Goal: Transaction & Acquisition: Purchase product/service

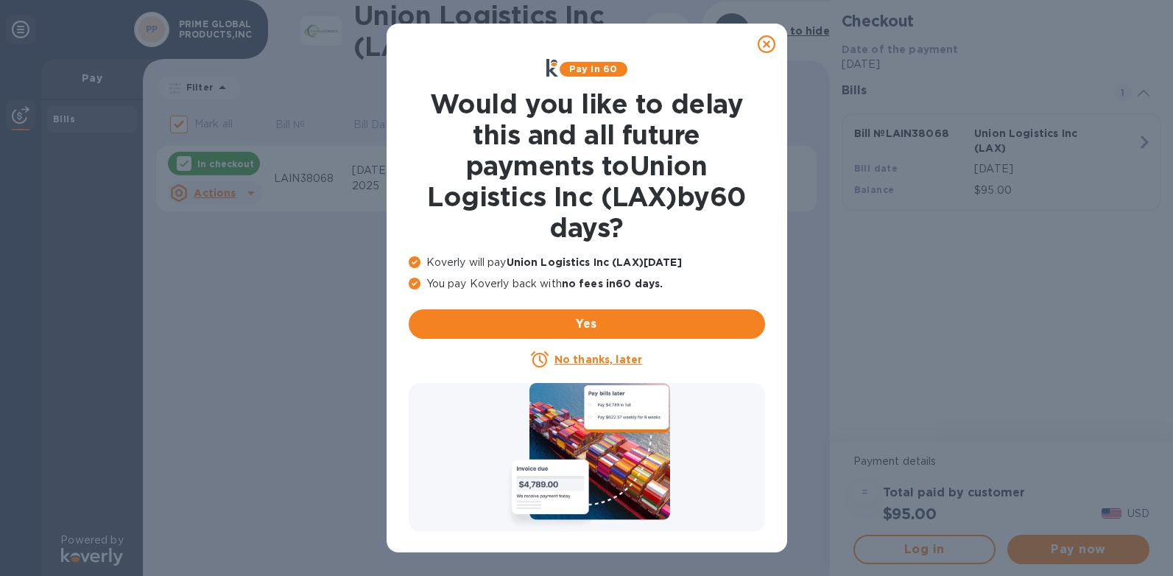
click at [769, 39] on icon at bounding box center [767, 44] width 18 height 18
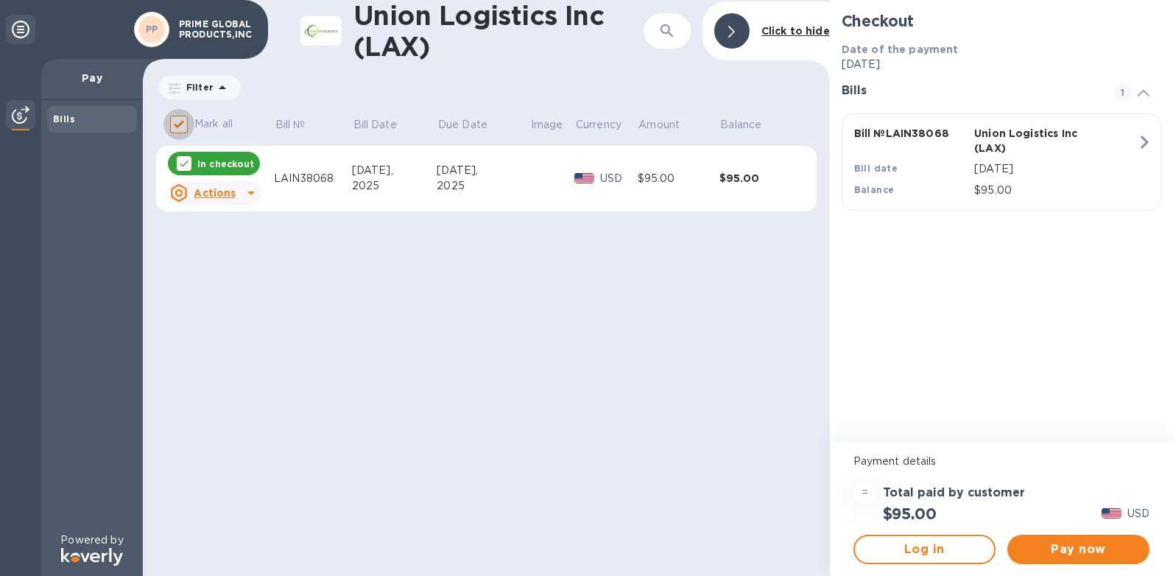
click at [176, 127] on input "Mark all" at bounding box center [178, 124] width 31 height 31
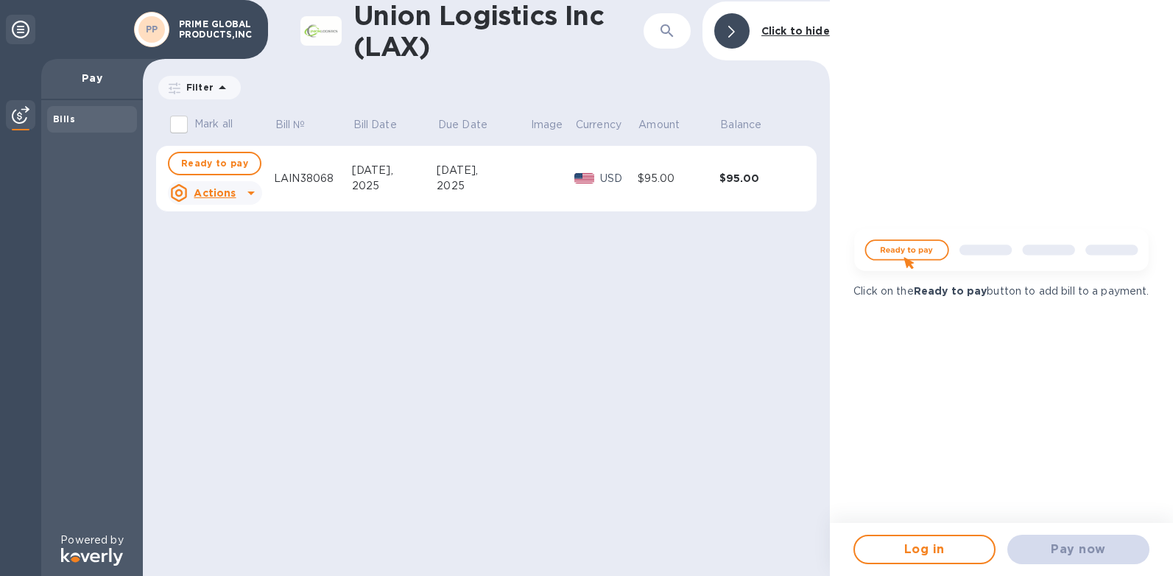
click at [176, 127] on input "Mark all" at bounding box center [178, 124] width 31 height 31
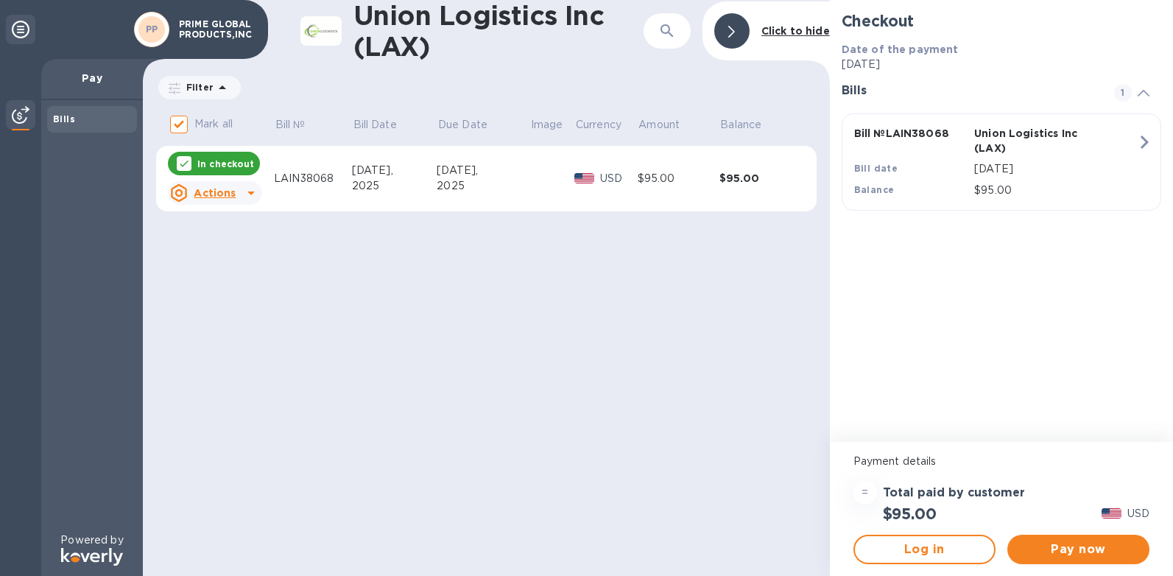
click at [228, 28] on p "PRIME GLOBAL PRODUCTS,INC" at bounding box center [216, 29] width 74 height 21
click at [15, 24] on icon at bounding box center [21, 30] width 18 height 18
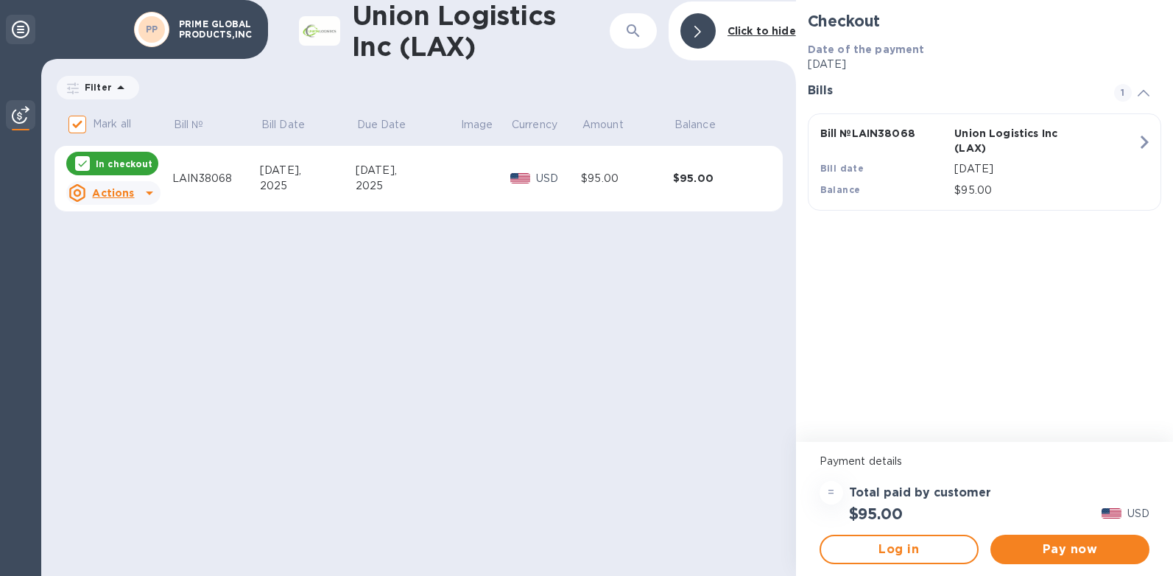
click at [18, 31] on icon at bounding box center [21, 30] width 18 height 18
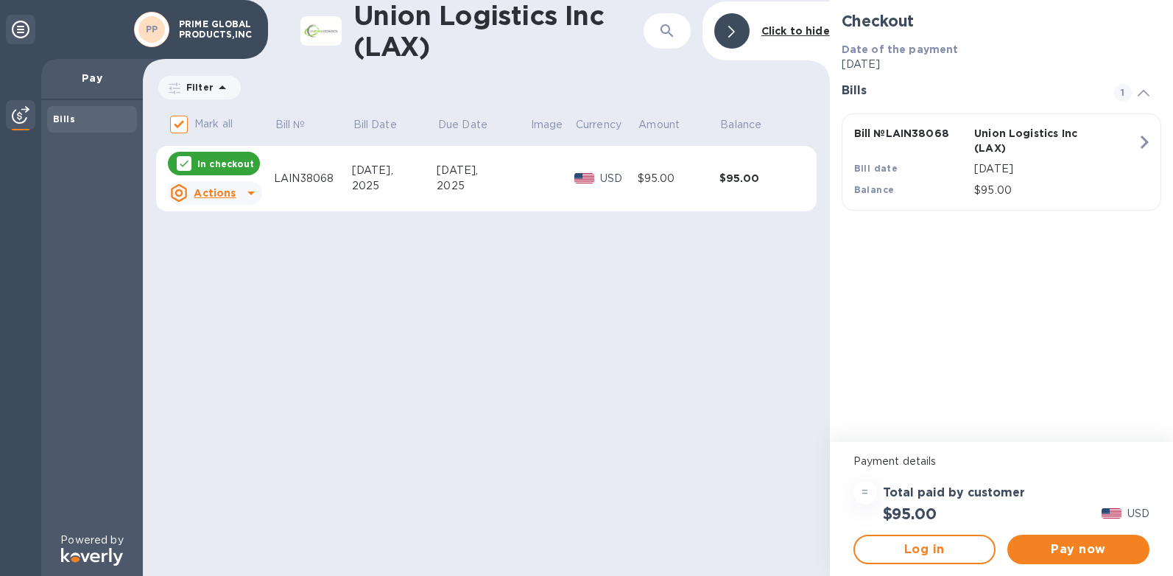
click at [18, 31] on icon at bounding box center [21, 30] width 18 height 18
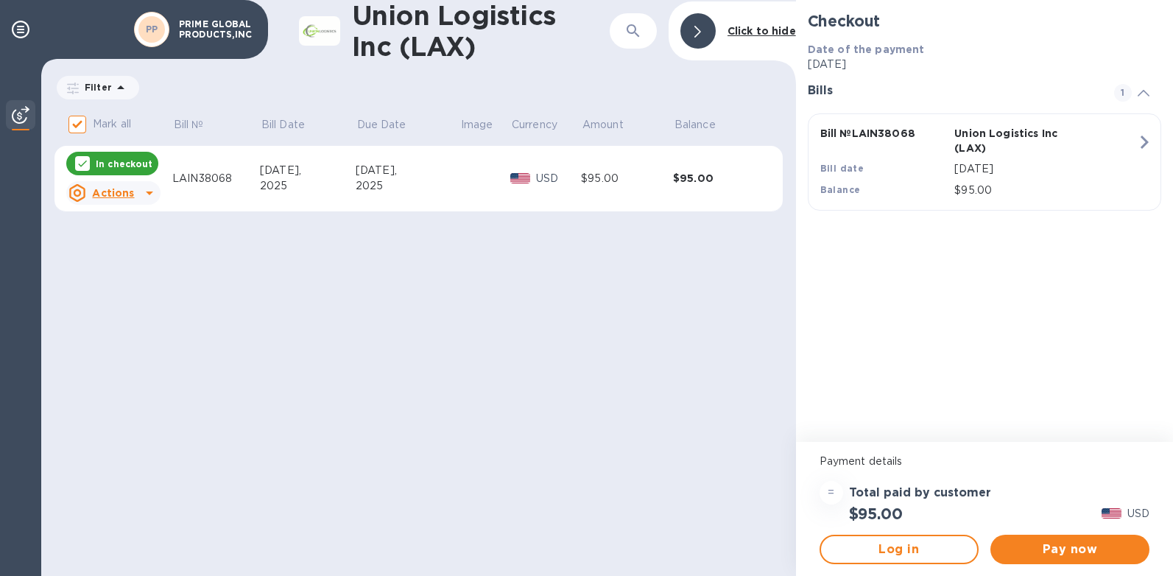
click at [80, 122] on input "Mark all" at bounding box center [77, 124] width 31 height 31
checkbox input "false"
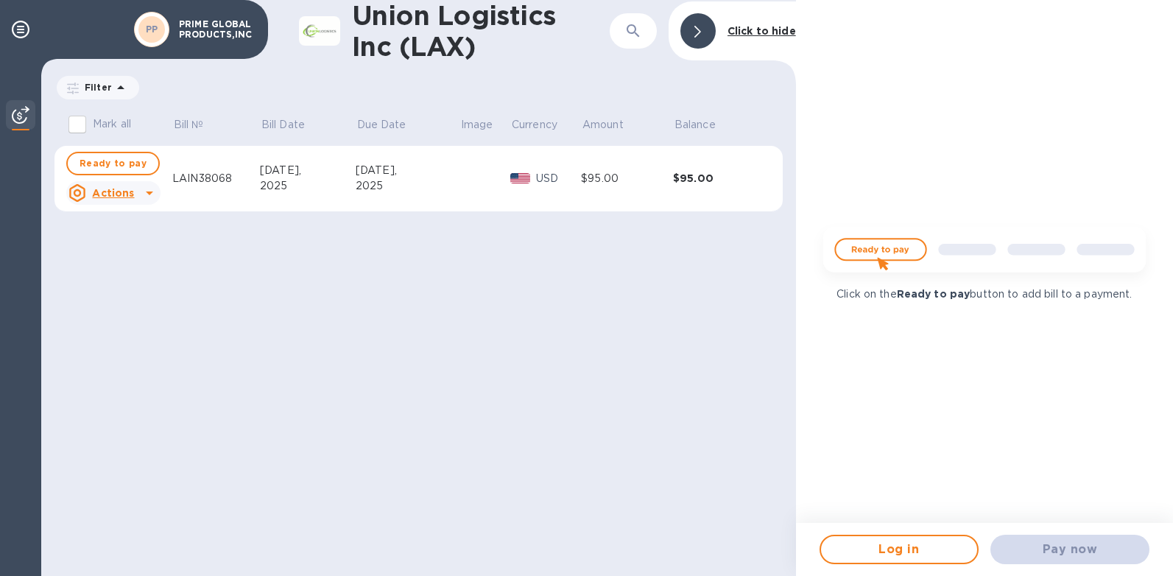
click at [210, 33] on p "PRIME GLOBAL PRODUCTS,INC" at bounding box center [216, 29] width 74 height 21
click at [629, 32] on icon "button" at bounding box center [633, 31] width 18 height 18
click at [197, 32] on p "PRIME GLOBAL PRODUCTS,INC" at bounding box center [216, 29] width 74 height 21
drag, startPoint x: 177, startPoint y: 27, endPoint x: 233, endPoint y: 35, distance: 56.5
click at [233, 39] on div "PRIME GLOBAL PRODUCTS,INC" at bounding box center [215, 29] width 87 height 27
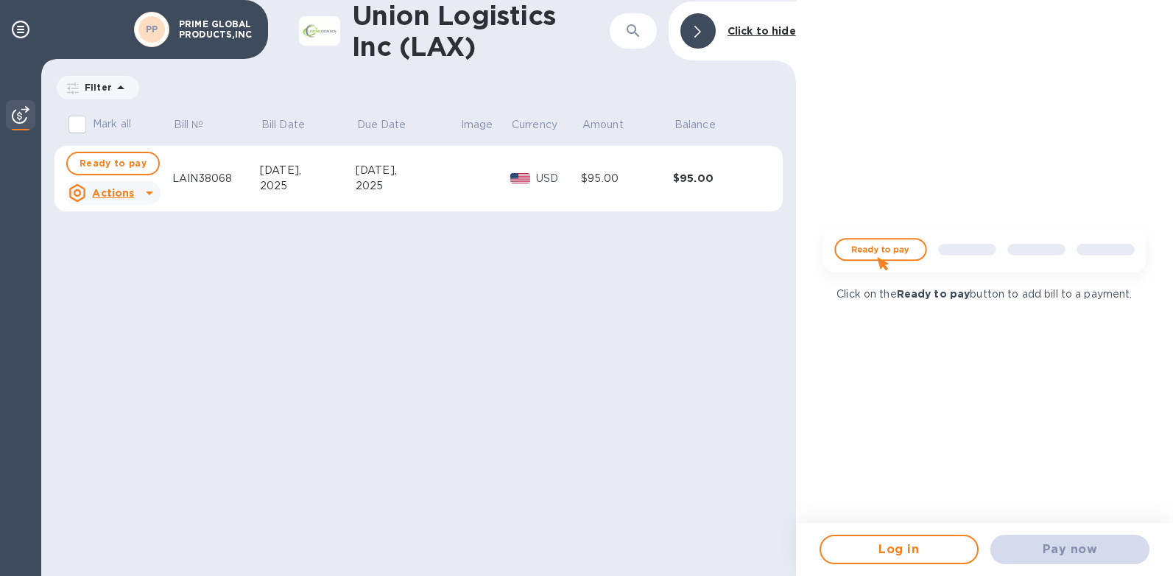
click at [193, 17] on div "PRIME GLOBAL PRODUCTS,INC" at bounding box center [215, 29] width 87 height 27
click at [626, 32] on icon "button" at bounding box center [633, 31] width 18 height 18
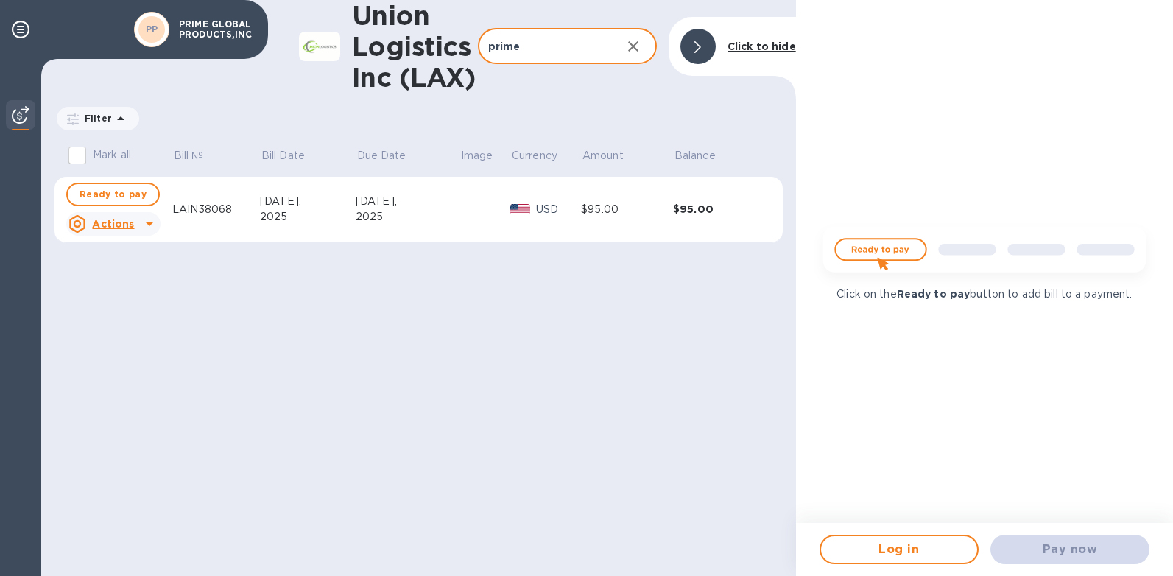
type input "prime"
click at [149, 227] on icon at bounding box center [150, 224] width 18 height 18
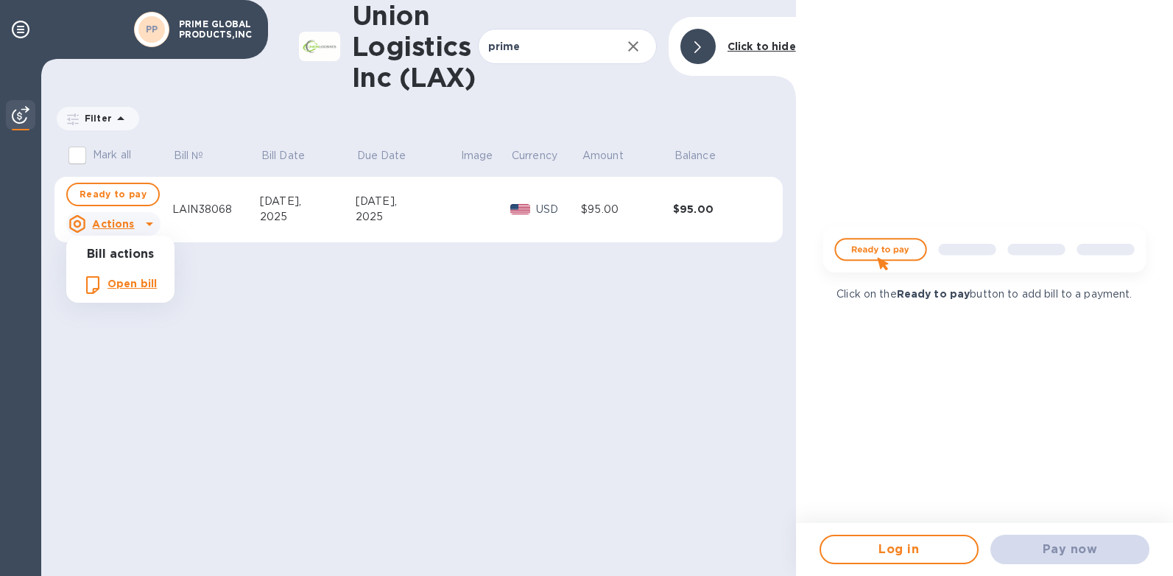
click at [119, 196] on div at bounding box center [586, 288] width 1173 height 576
click at [124, 216] on p "Actions" at bounding box center [113, 223] width 42 height 15
click at [126, 276] on p "Open bill" at bounding box center [131, 283] width 49 height 15
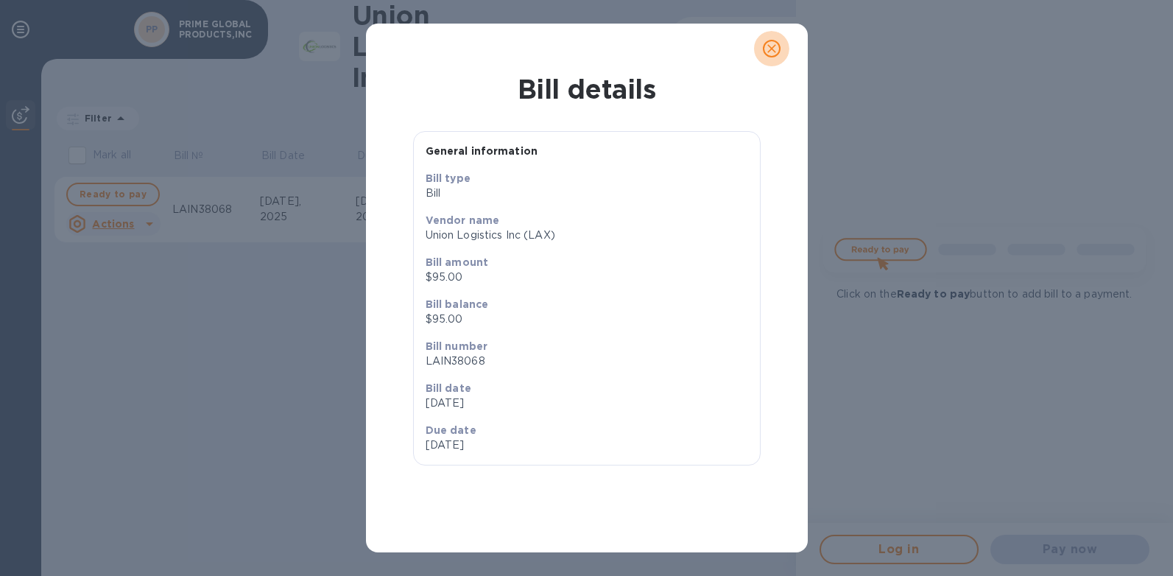
drag, startPoint x: 784, startPoint y: 52, endPoint x: 697, endPoint y: 44, distance: 87.2
click at [783, 50] on button "close" at bounding box center [771, 48] width 35 height 35
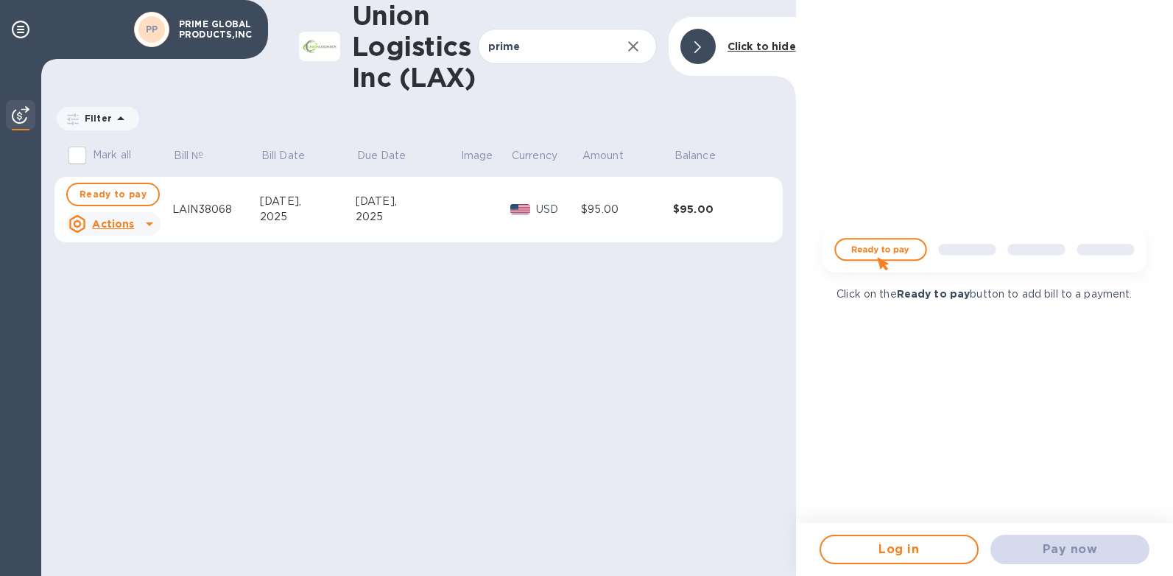
click at [70, 156] on input "Mark all" at bounding box center [77, 155] width 31 height 31
checkbox input "true"
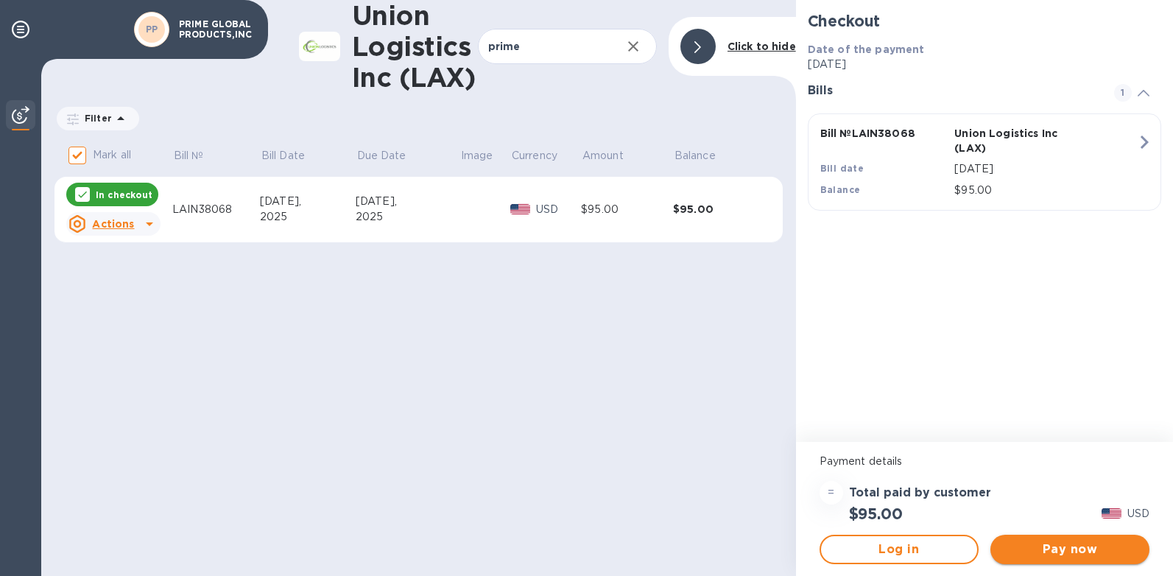
click at [1065, 549] on span "Pay now" at bounding box center [1069, 549] width 135 height 18
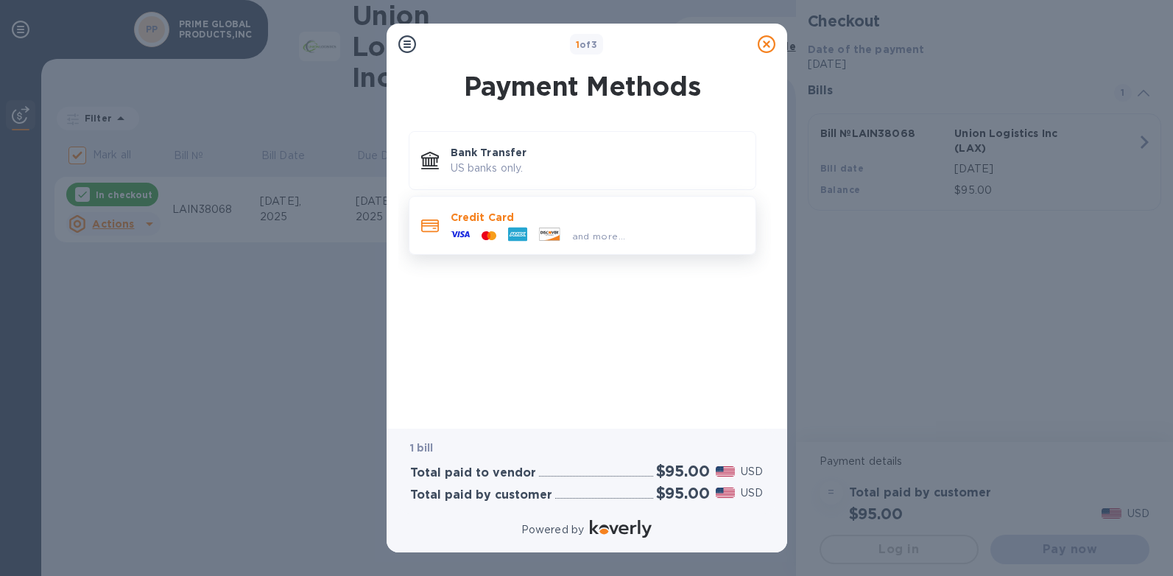
click at [512, 221] on p "Credit Card" at bounding box center [597, 217] width 293 height 15
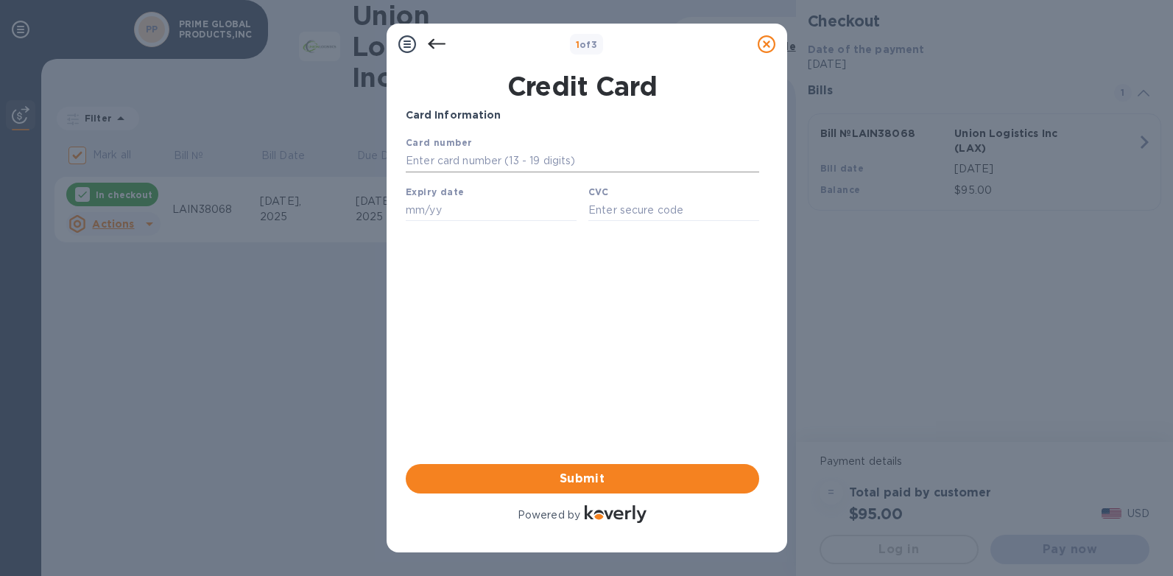
click at [472, 161] on input "text" at bounding box center [581, 161] width 353 height 22
type input "[CREDIT_CARD_NUMBER]"
type input "03/27"
type input "179"
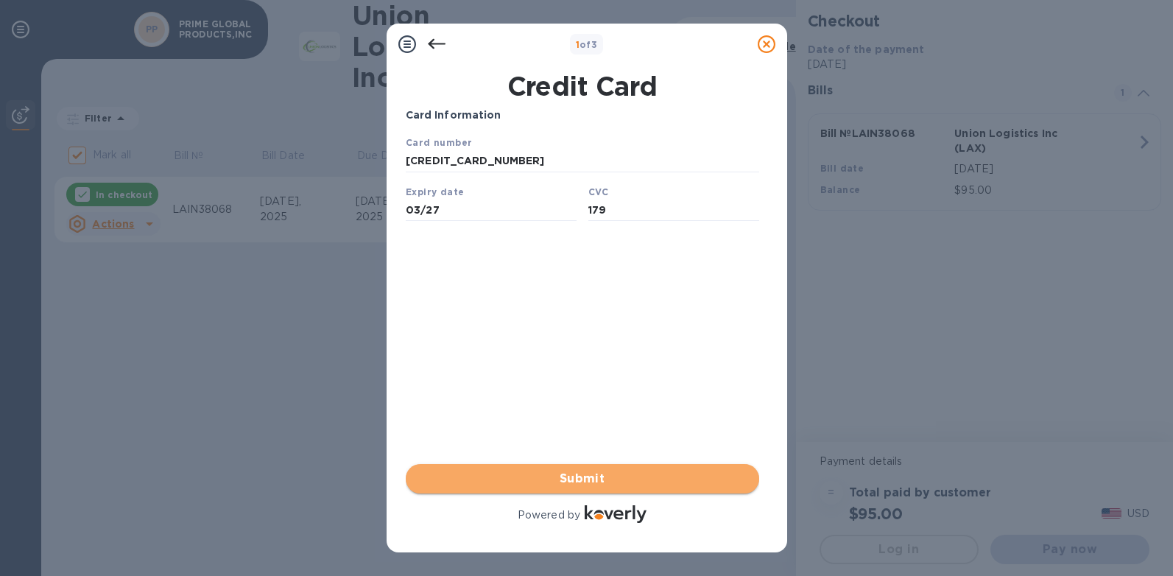
click at [599, 482] on span "Submit" at bounding box center [582, 479] width 330 height 18
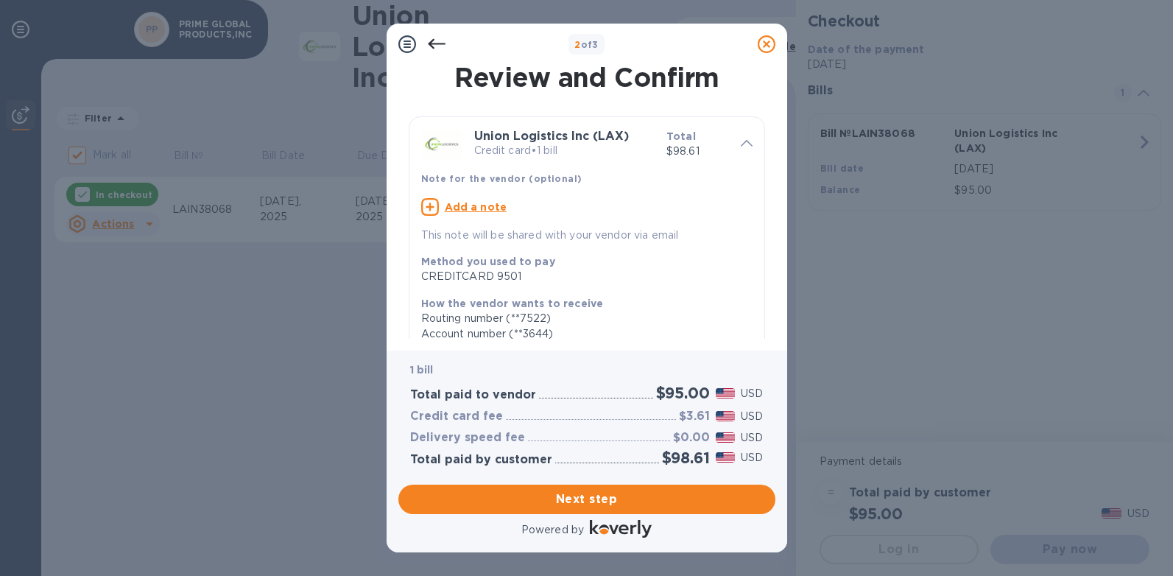
click at [430, 43] on icon at bounding box center [436, 44] width 18 height 10
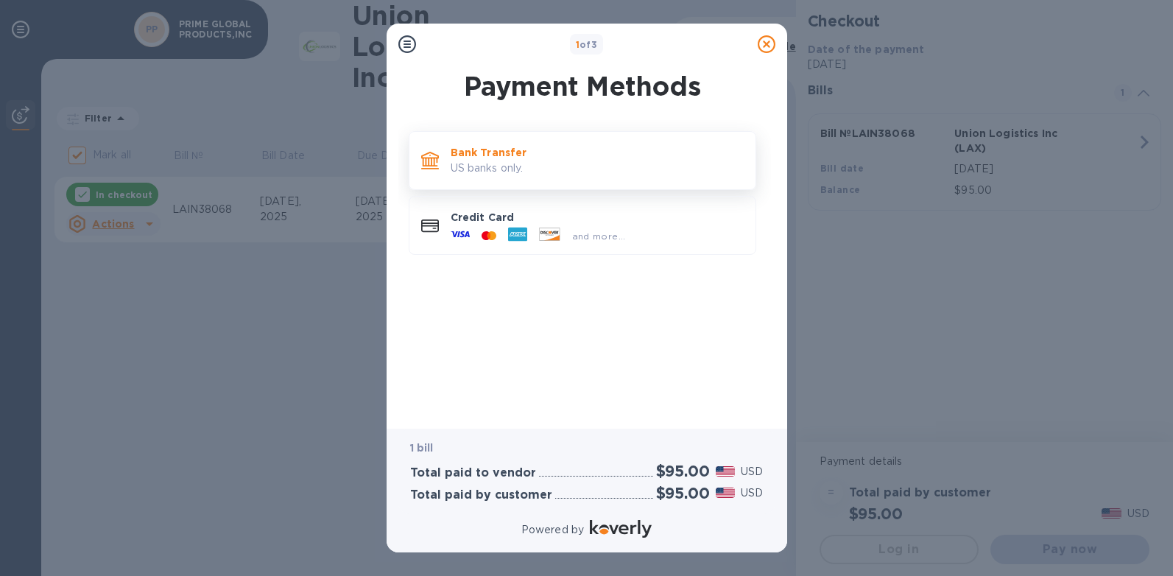
click at [553, 161] on p "US banks only." at bounding box center [597, 168] width 293 height 15
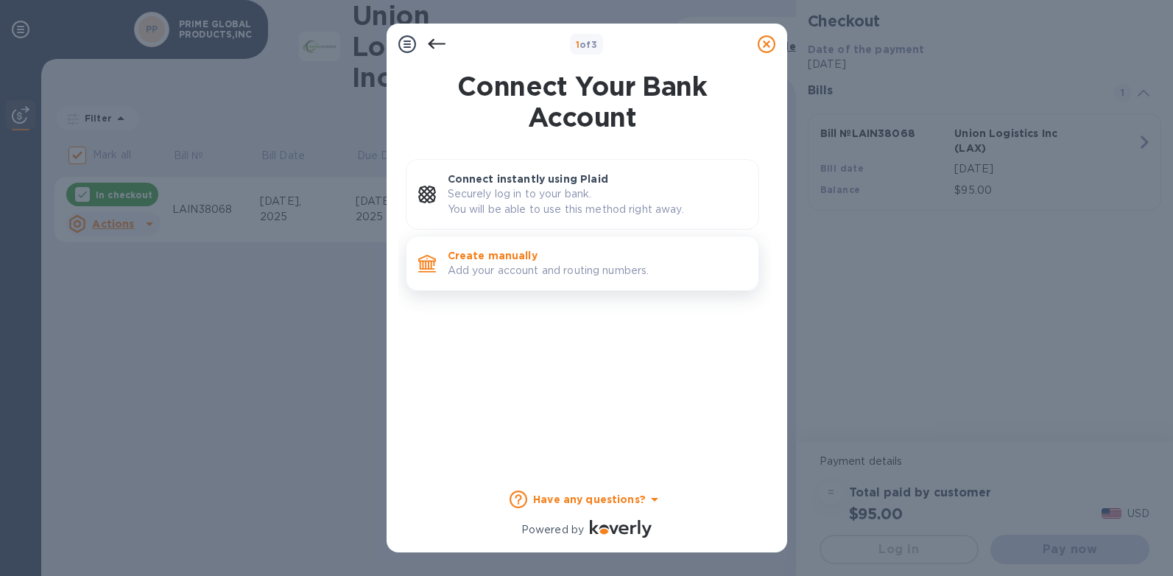
click at [600, 265] on p "Add your account and routing numbers." at bounding box center [597, 270] width 299 height 15
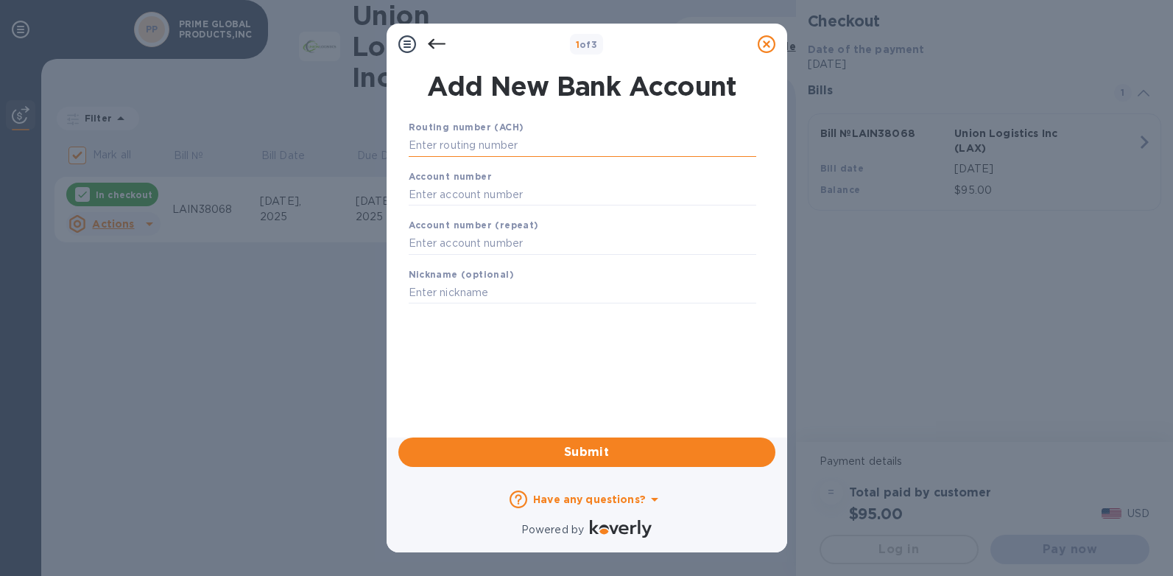
click at [523, 150] on input "text" at bounding box center [583, 146] width 348 height 22
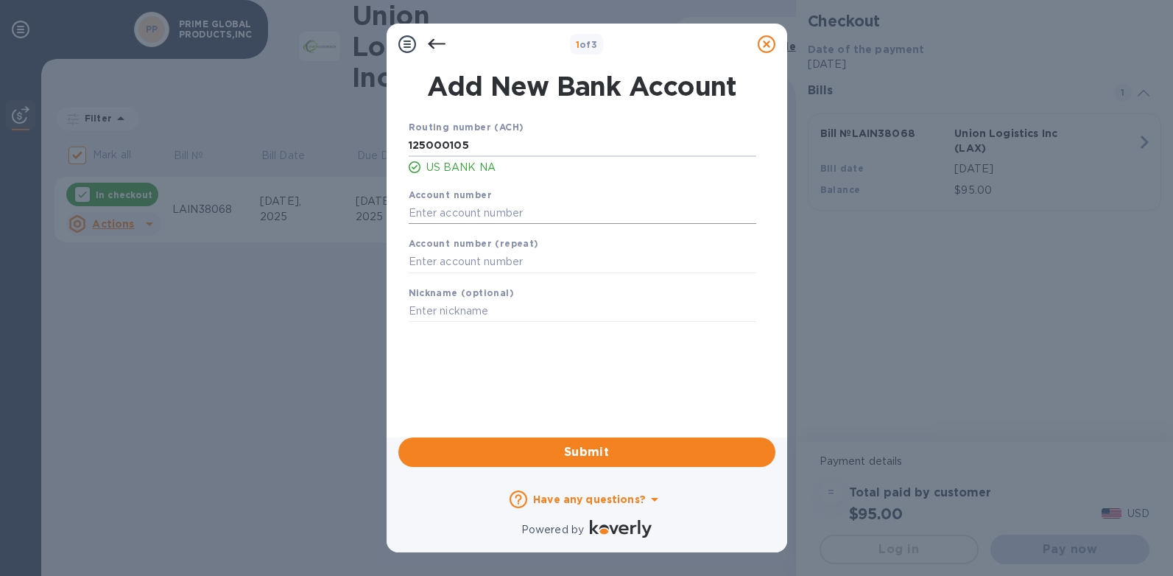
type input "125000105"
click at [502, 217] on input "text" at bounding box center [583, 213] width 348 height 22
type input "153591300121"
click at [545, 254] on input "text" at bounding box center [583, 262] width 348 height 22
type input "153591300121"
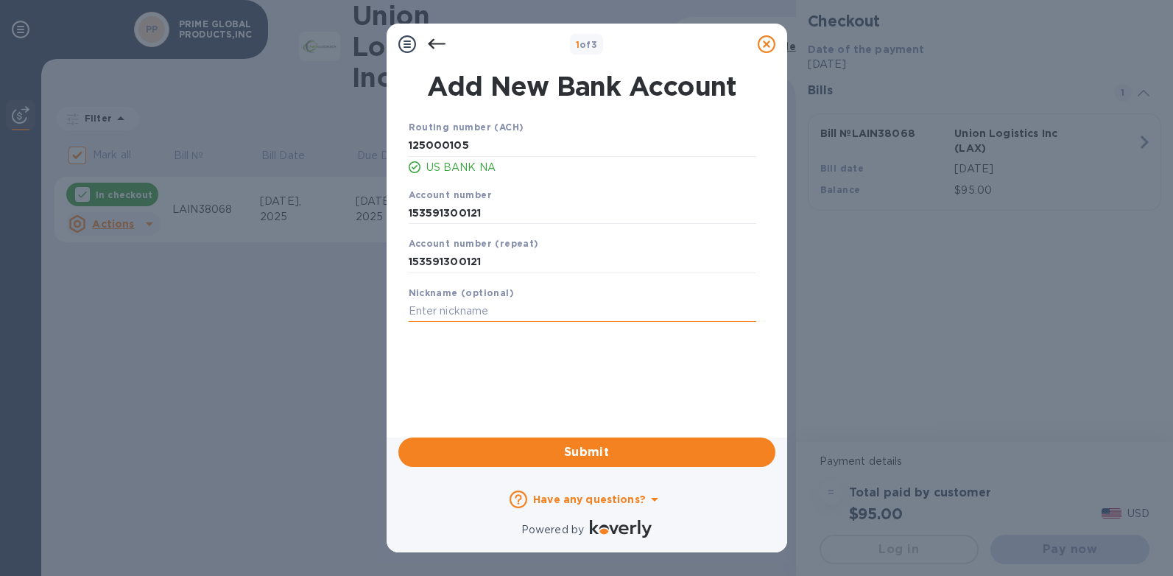
click at [470, 314] on input "text" at bounding box center [583, 311] width 348 height 22
type input "wjb"
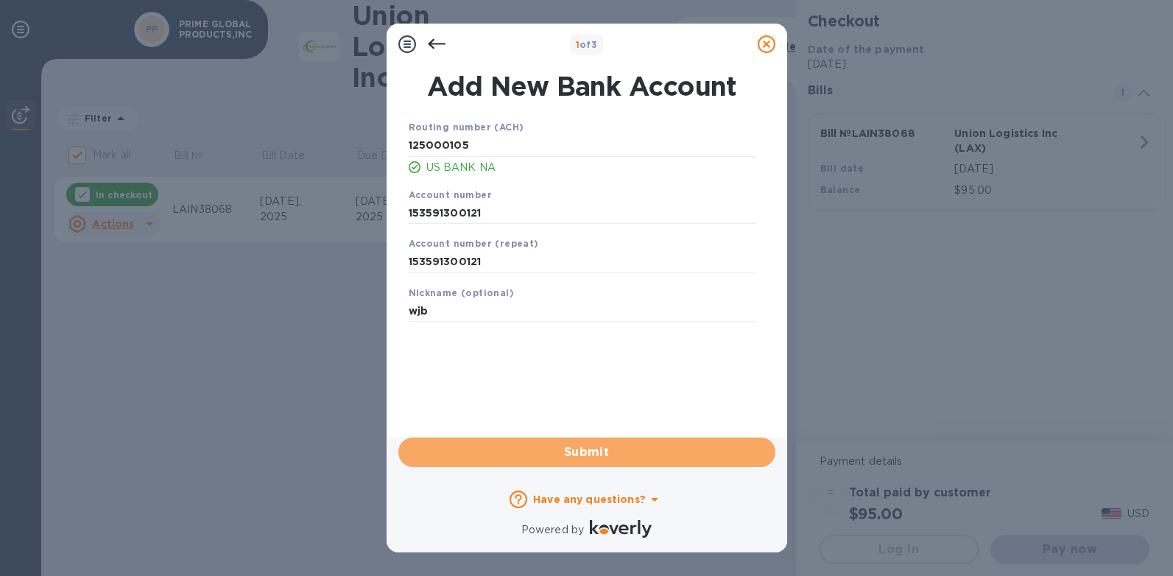
click at [597, 448] on span "Submit" at bounding box center [586, 452] width 353 height 18
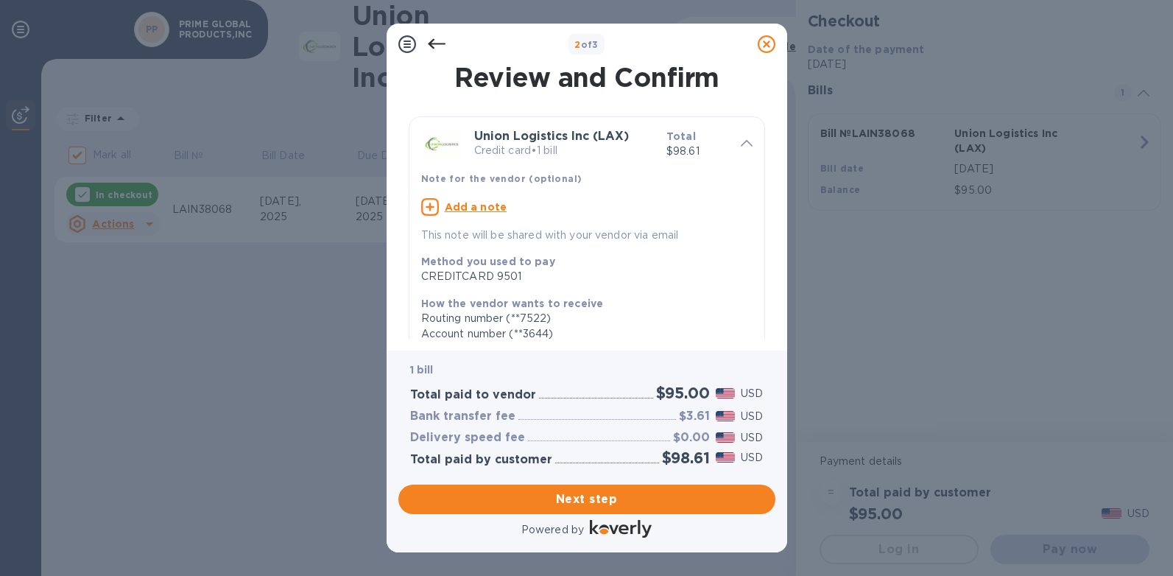
click at [434, 40] on icon at bounding box center [437, 44] width 18 height 18
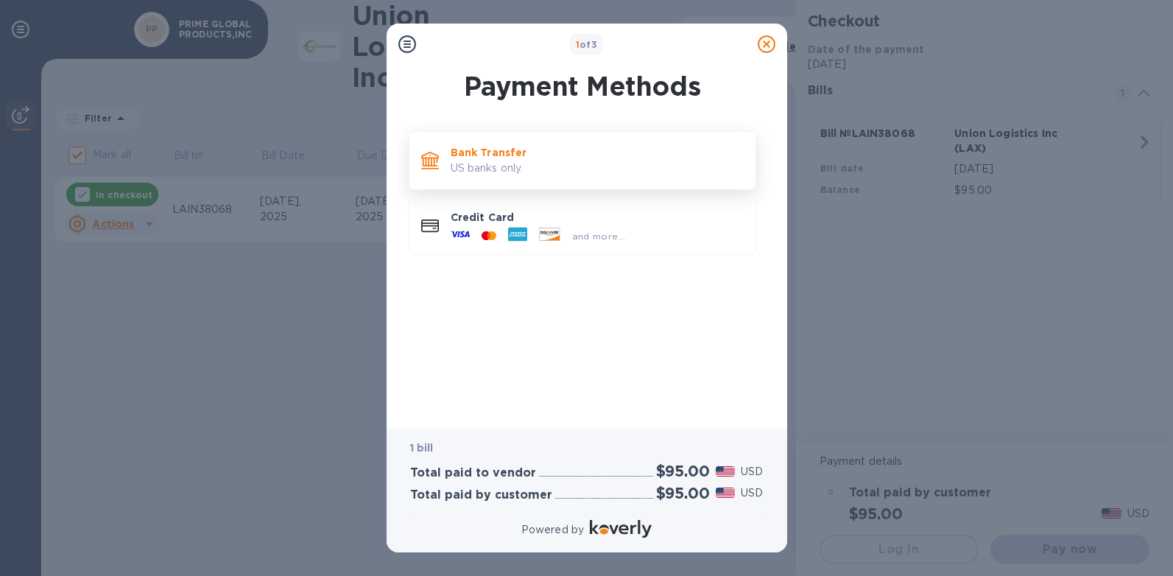
click at [491, 161] on p "US banks only." at bounding box center [597, 168] width 293 height 15
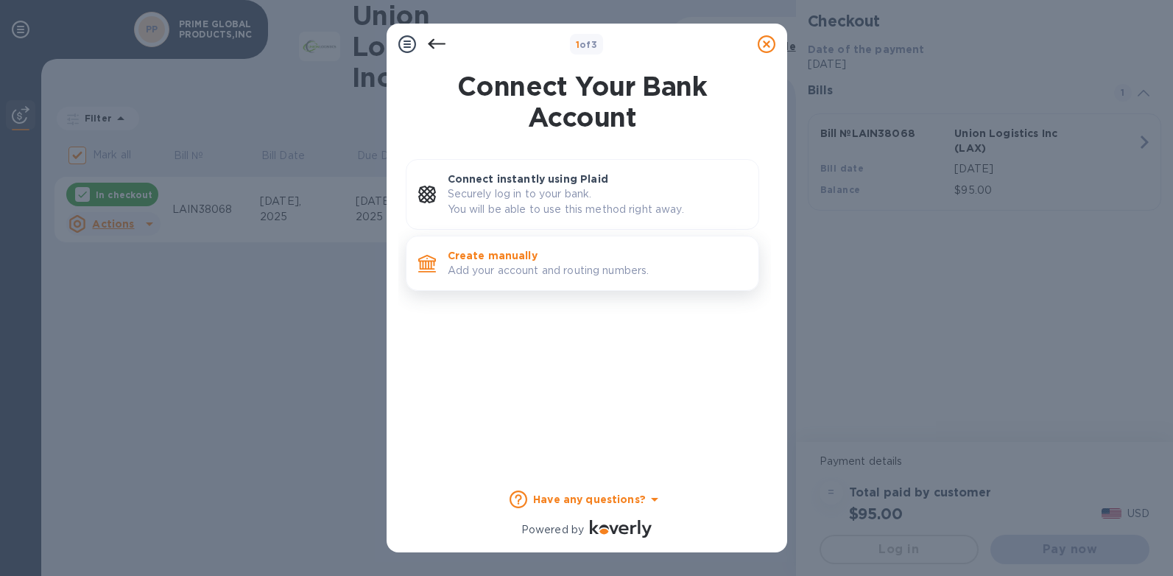
click at [507, 263] on p "Add your account and routing numbers." at bounding box center [597, 270] width 299 height 15
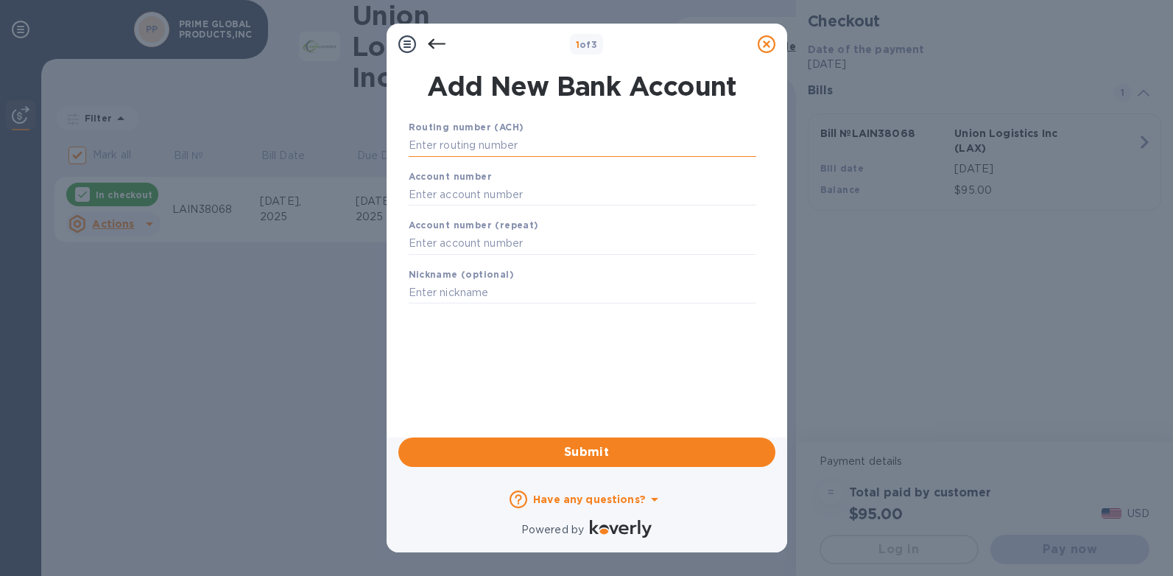
click at [517, 145] on input "text" at bounding box center [583, 146] width 348 height 22
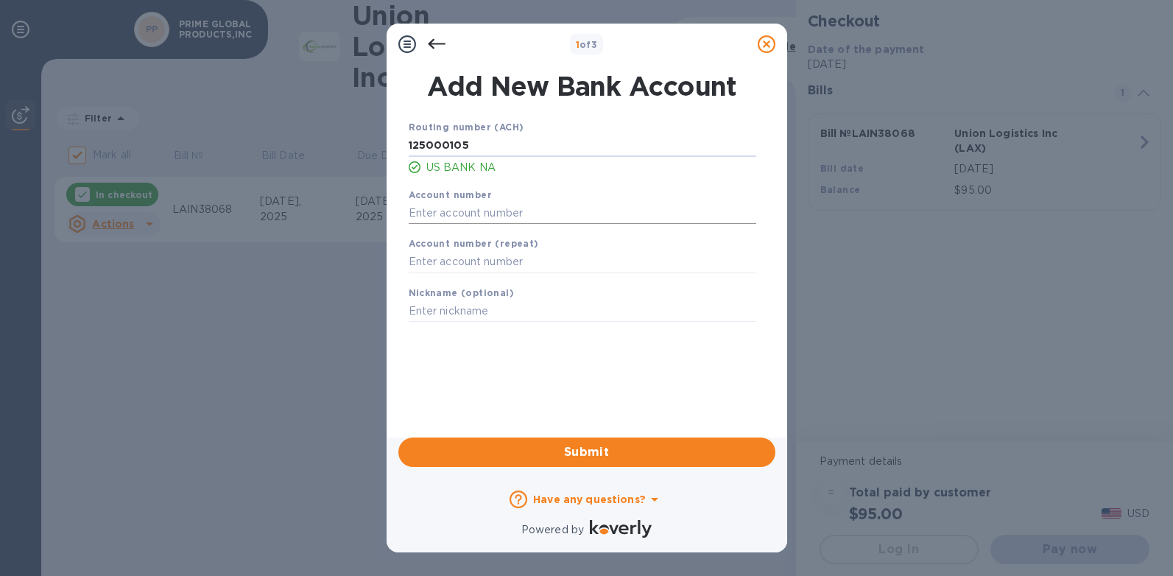
type input "125000105"
click at [484, 214] on input "text" at bounding box center [583, 213] width 348 height 22
type input "153591300121"
click at [476, 275] on div "Account number (repeat)" at bounding box center [582, 254] width 359 height 49
click at [475, 267] on input "text" at bounding box center [583, 262] width 348 height 22
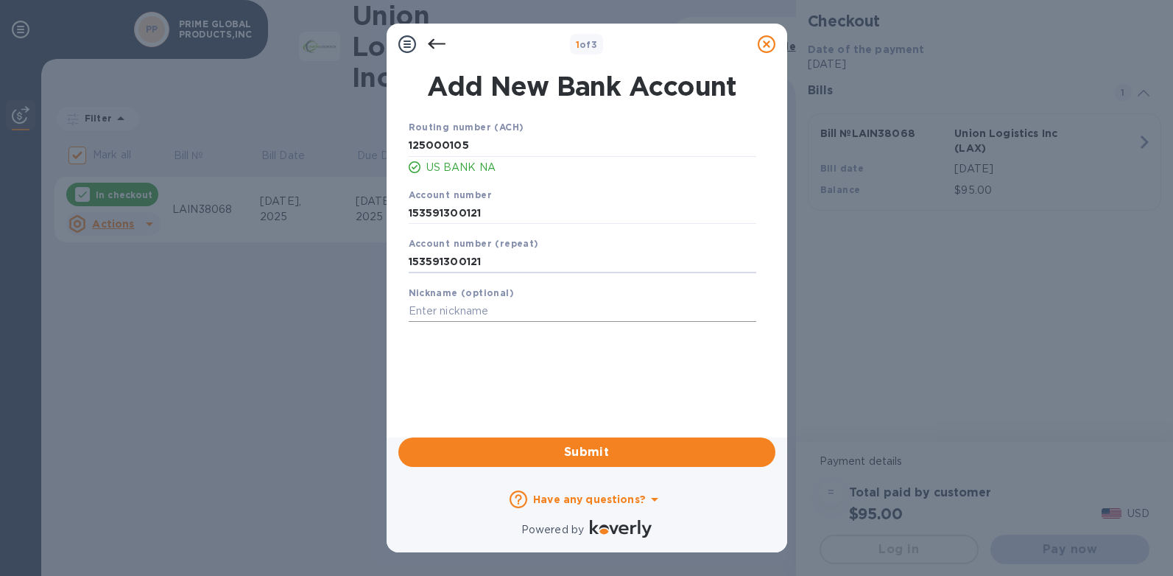
type input "153591300121"
click at [514, 309] on input "text" at bounding box center [583, 311] width 348 height 22
type input "wjb"
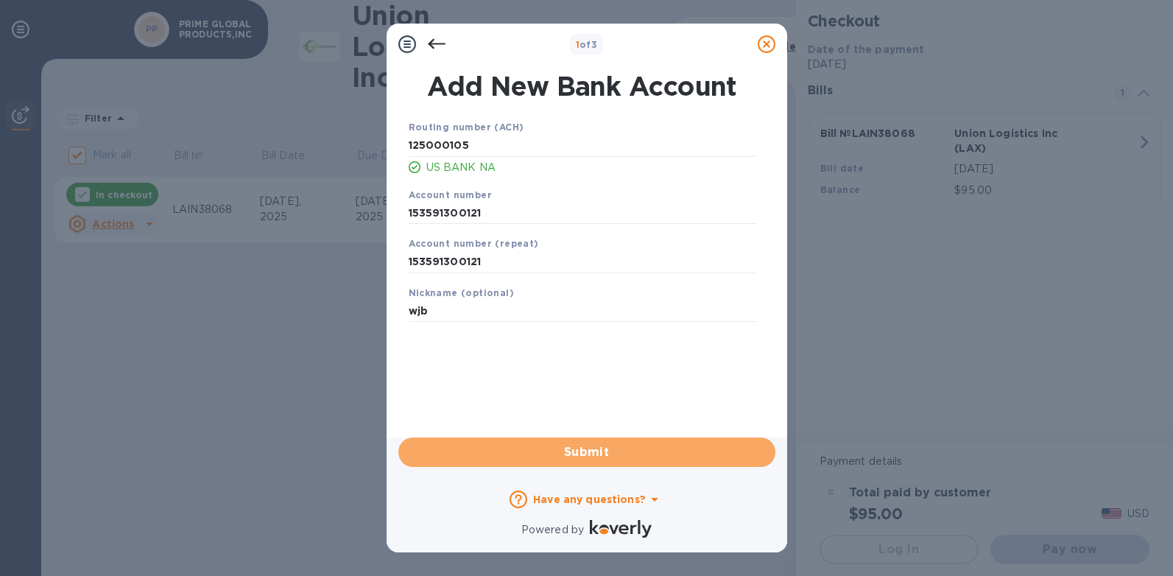
click at [530, 464] on button "Submit" at bounding box center [586, 451] width 377 height 29
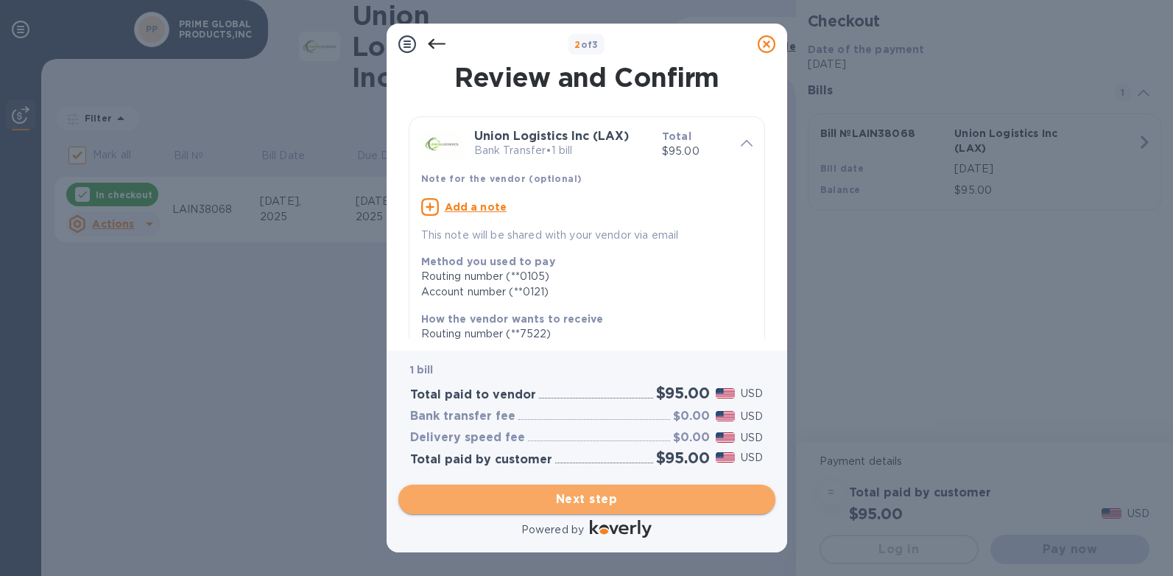
click at [630, 496] on span "Next step" at bounding box center [586, 499] width 353 height 18
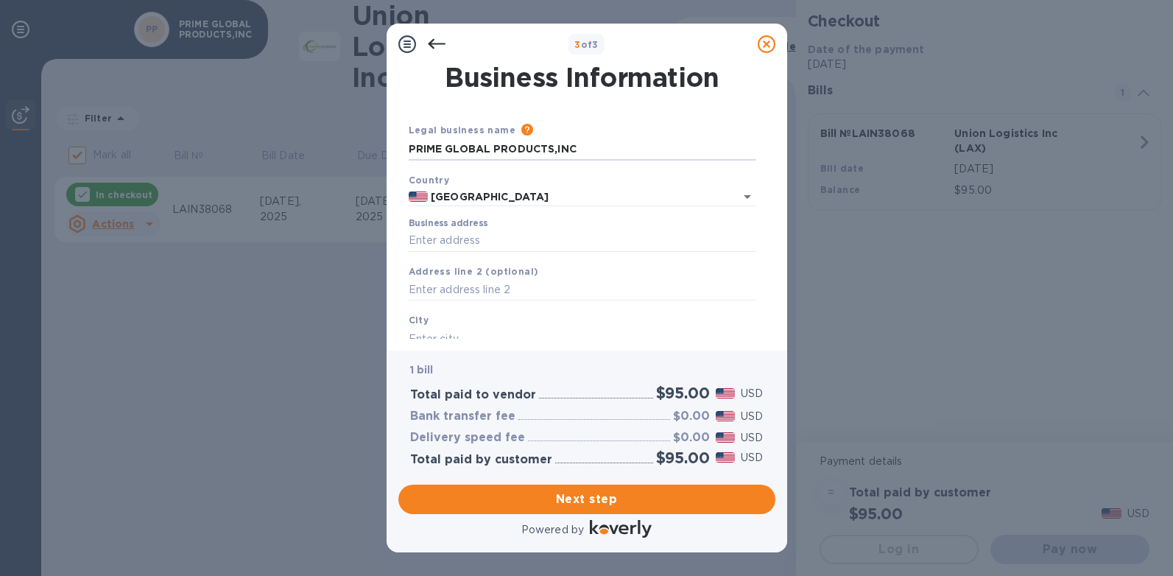
drag, startPoint x: 593, startPoint y: 147, endPoint x: -6, endPoint y: 86, distance: 602.3
click at [0, 86] on html "3 of 3 Business Information Legal business name Please provide the legal name t…" at bounding box center [586, 288] width 1173 height 576
type input "[PERSON_NAME] & company"
click at [466, 238] on input "Business address" at bounding box center [583, 241] width 348 height 22
type input "[STREET_ADDRESS]"
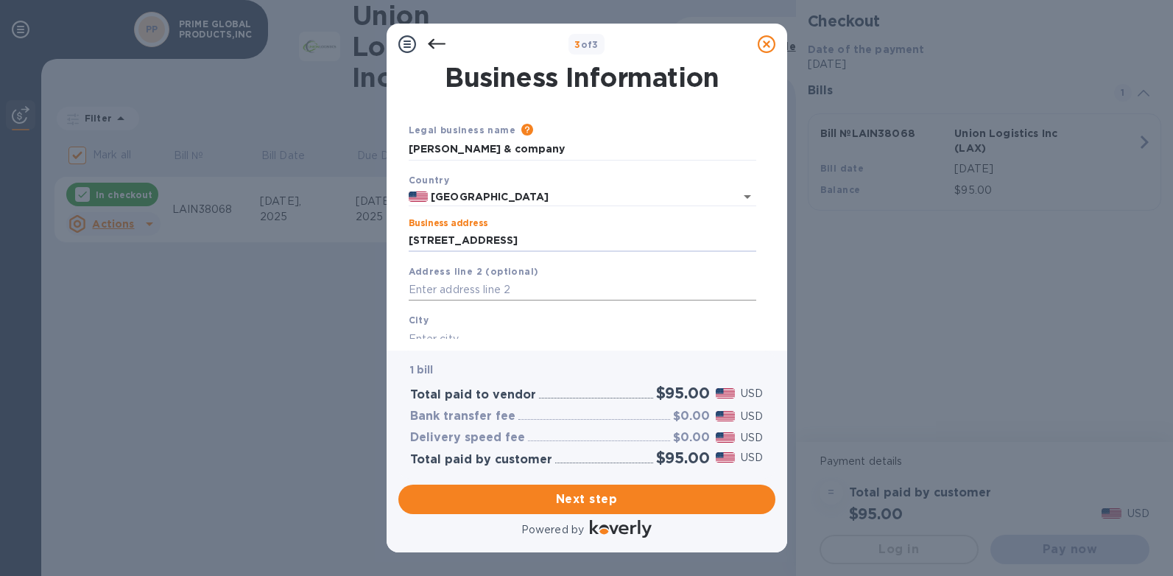
click at [526, 290] on input "text" at bounding box center [583, 290] width 348 height 22
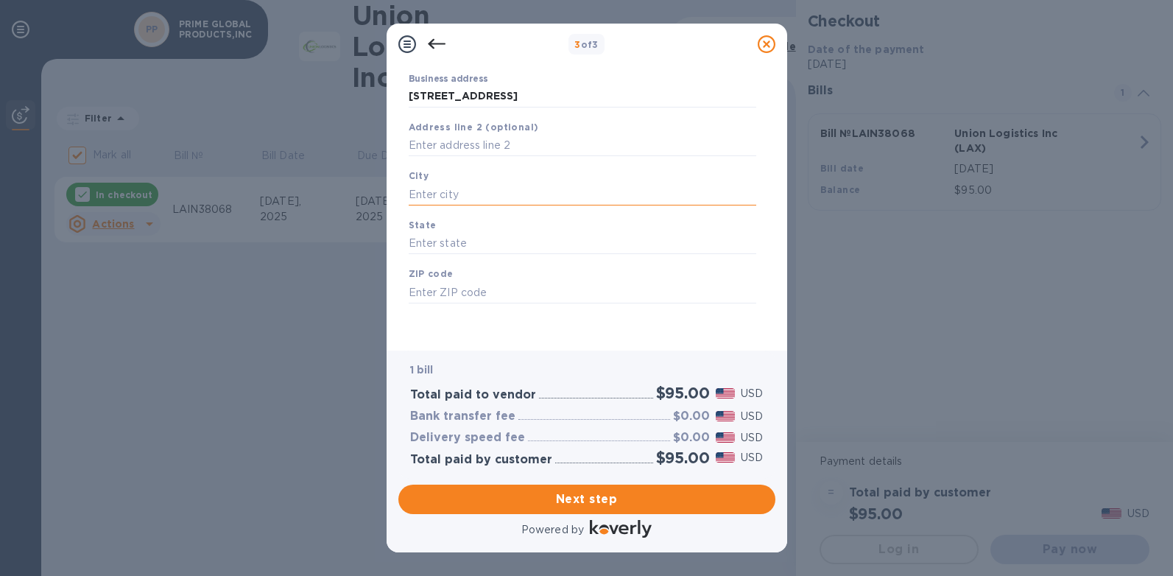
click at [505, 198] on input "text" at bounding box center [583, 194] width 348 height 22
type input "[GEOGRAPHIC_DATA]"
type input "wa"
type input "98101"
click at [649, 500] on span "Next step" at bounding box center [586, 499] width 353 height 18
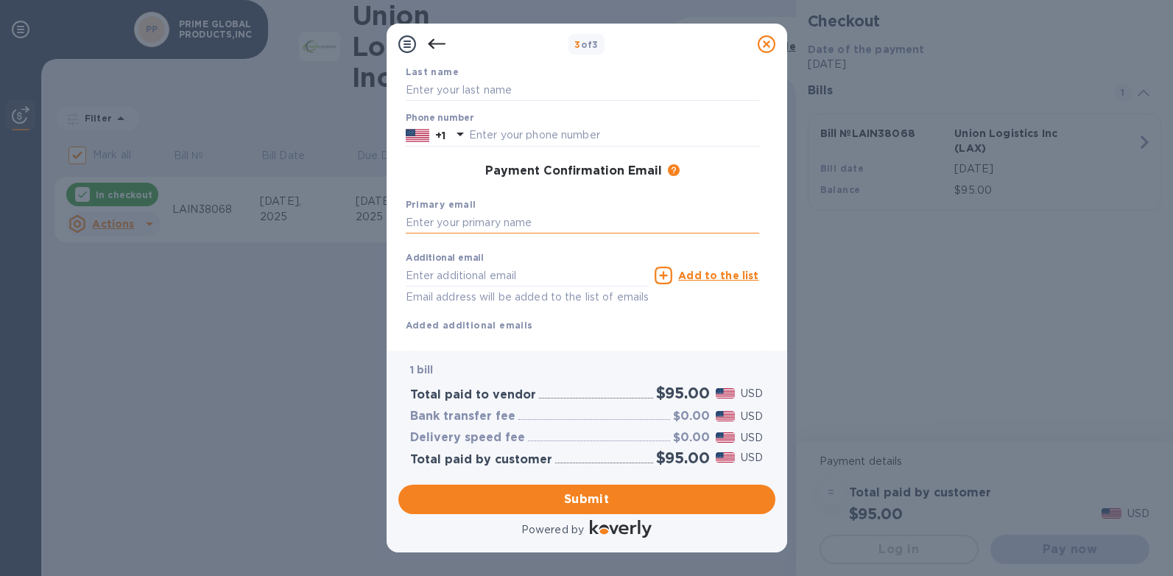
click at [501, 216] on input "text" at bounding box center [582, 223] width 353 height 22
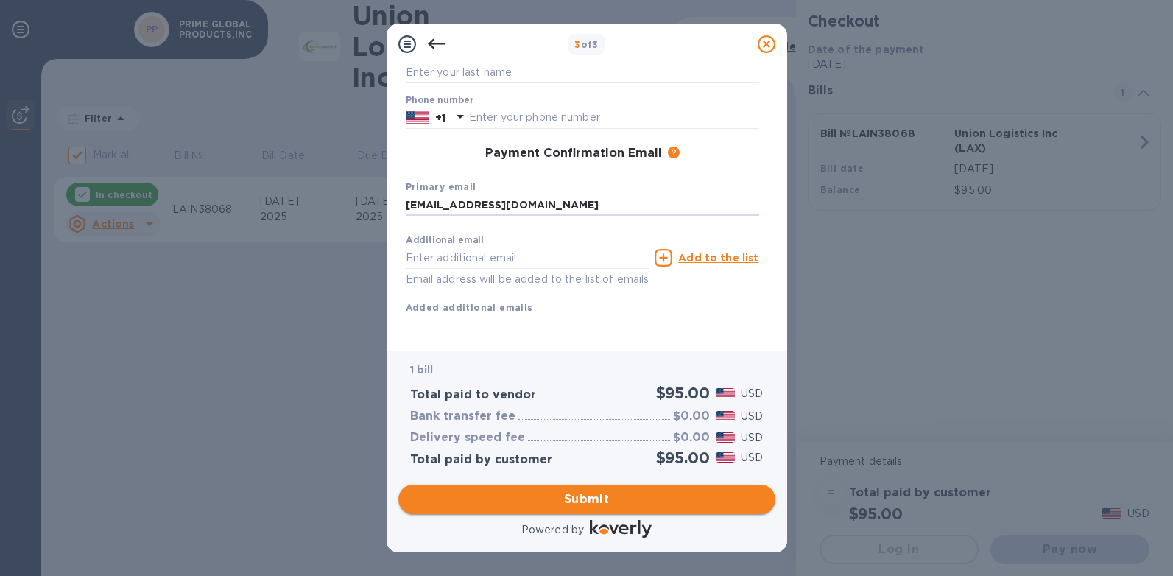
type input "[EMAIL_ADDRESS][DOMAIN_NAME]"
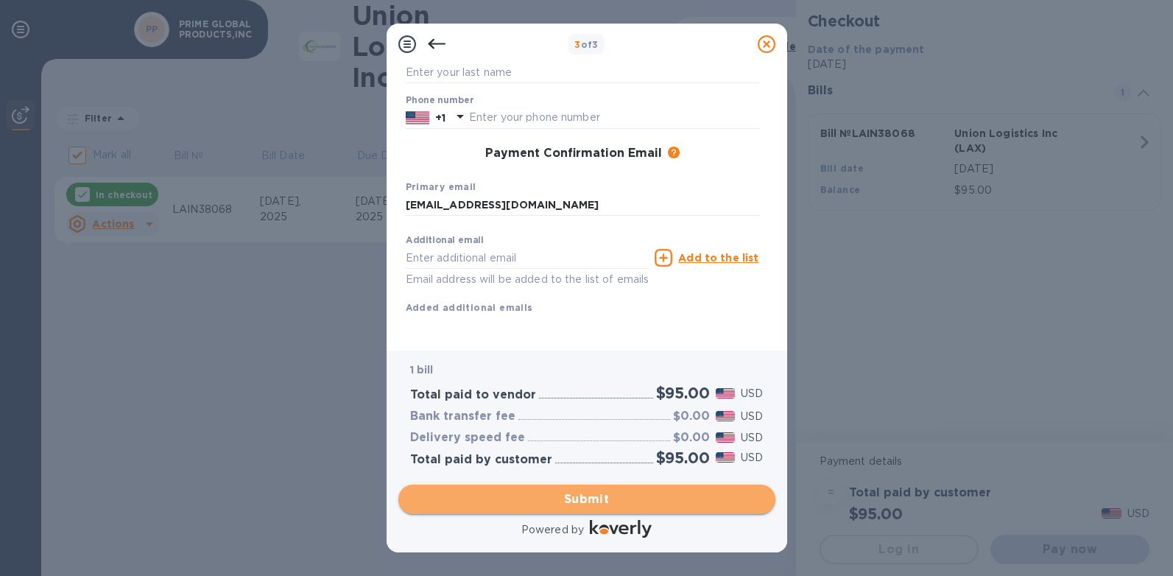
click at [650, 496] on span "Submit" at bounding box center [586, 499] width 353 height 18
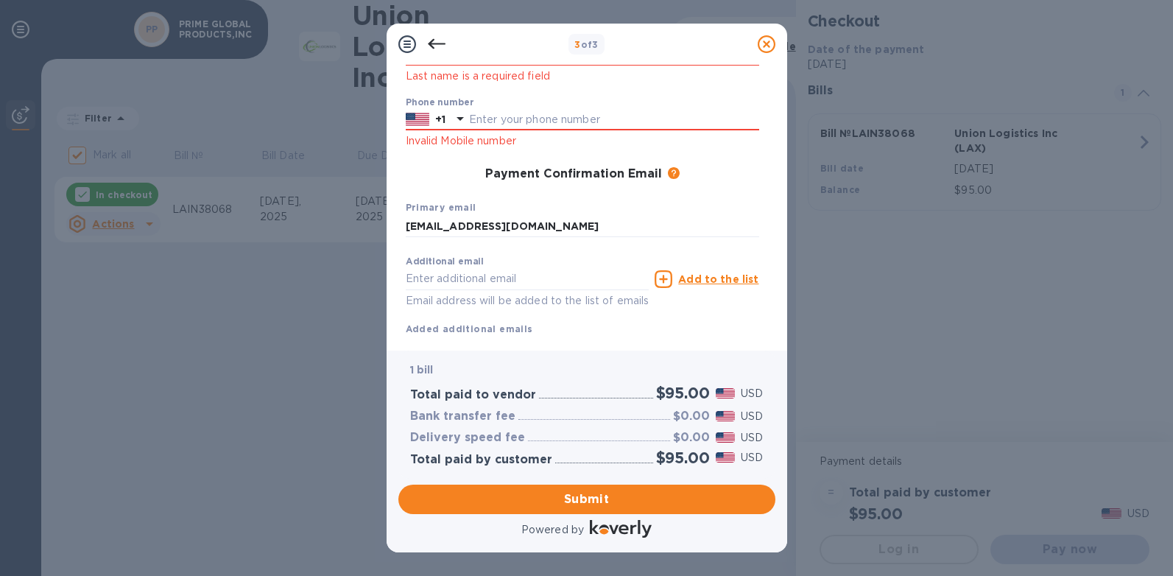
scroll to position [0, 0]
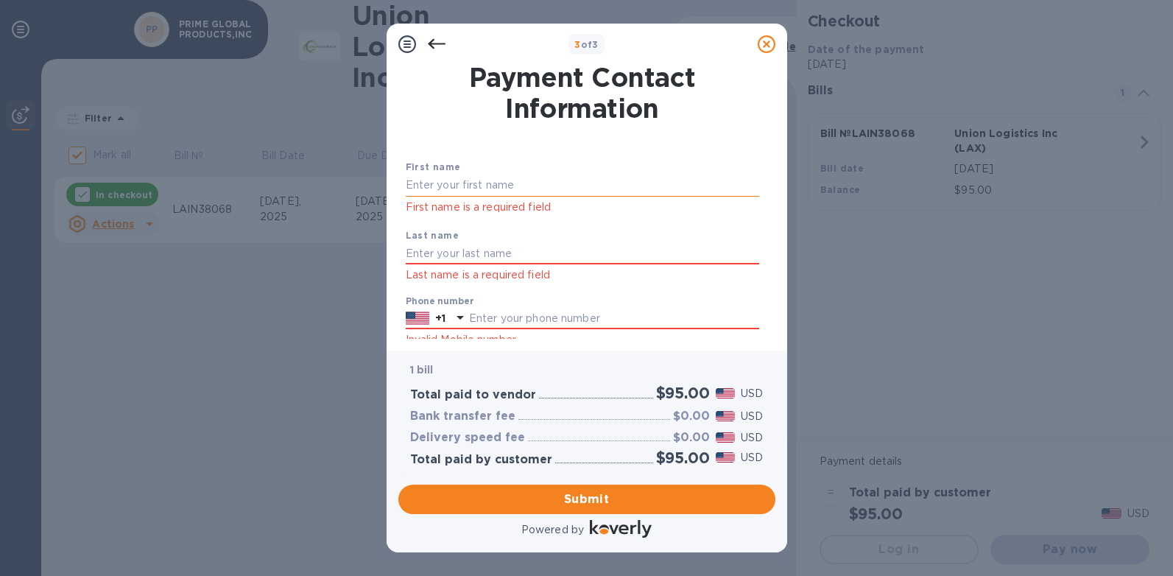
click at [555, 176] on input "text" at bounding box center [582, 185] width 353 height 22
click at [551, 183] on input "text" at bounding box center [582, 185] width 353 height 22
type input "[PERSON_NAME]"
type input "bryce"
type input "2066234262"
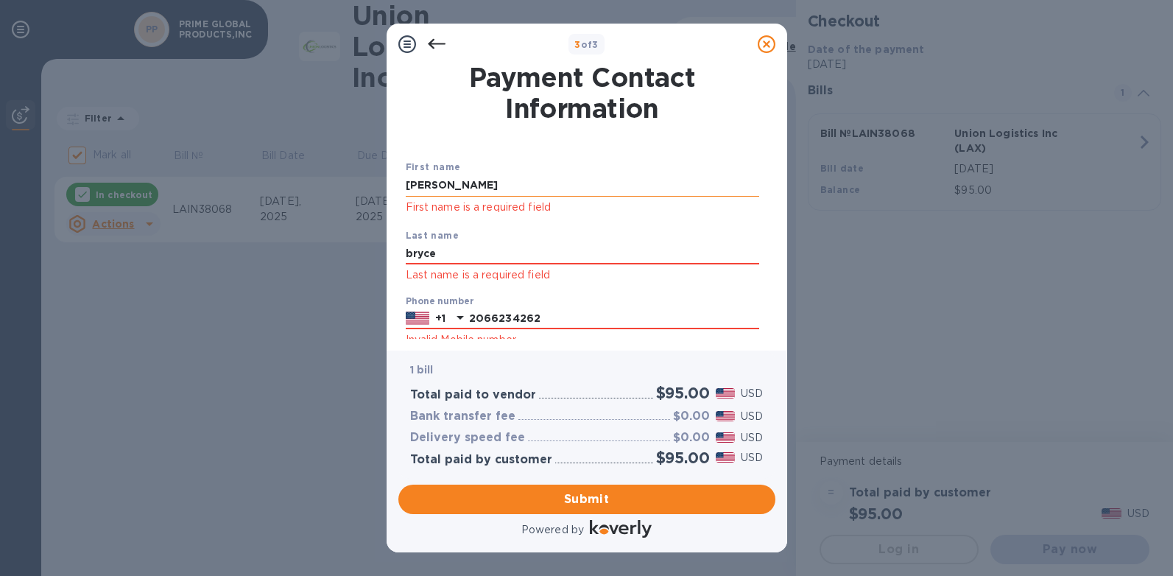
type input "[EMAIL_ADDRESS][DOMAIN_NAME]"
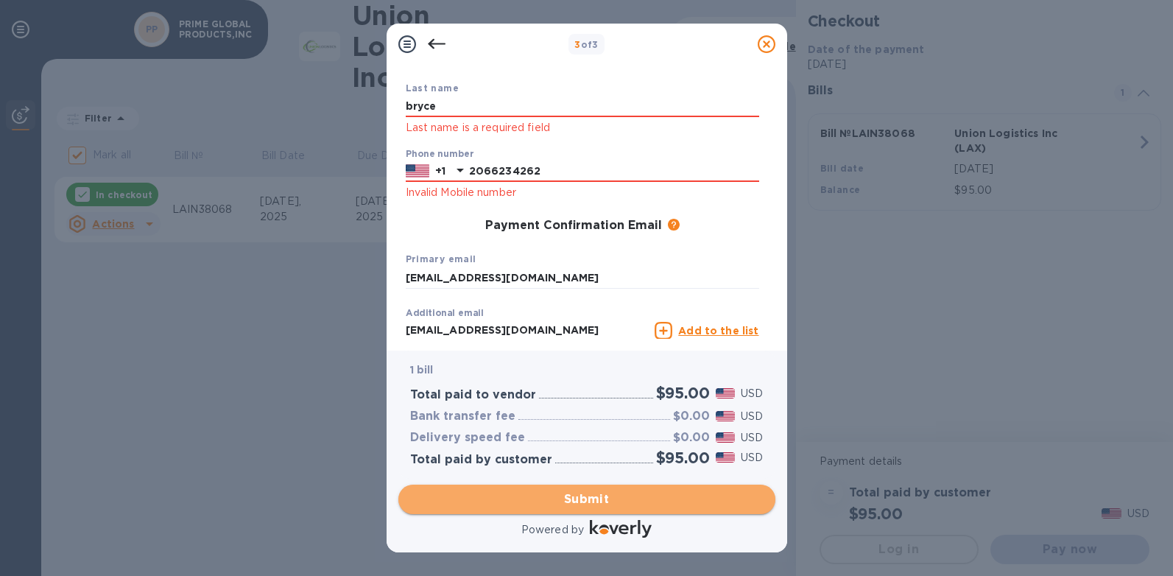
click at [630, 502] on span "Submit" at bounding box center [586, 499] width 353 height 18
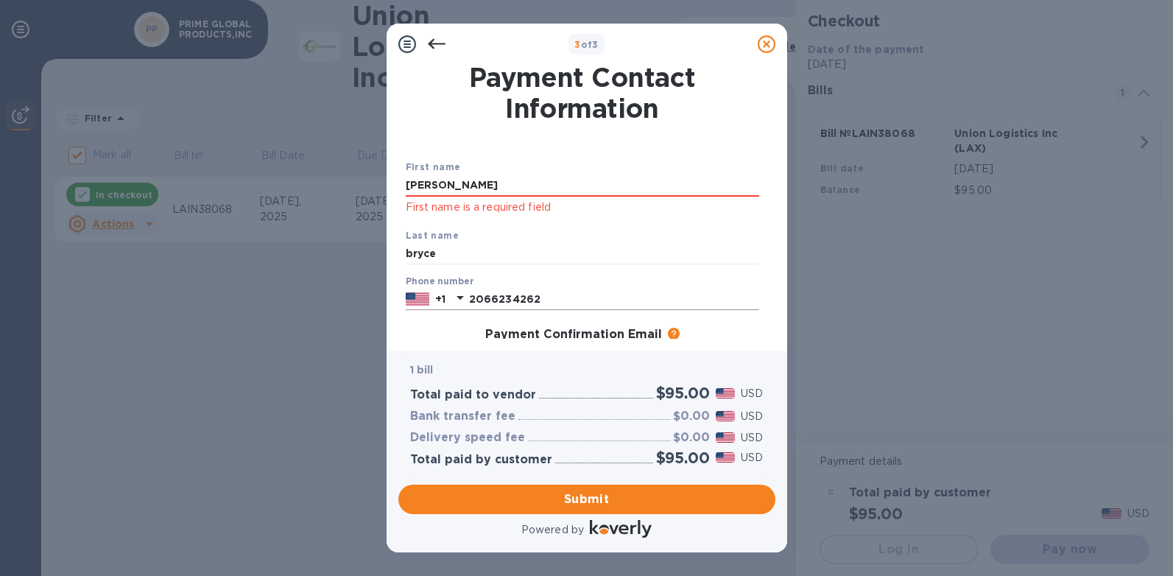
scroll to position [74, 0]
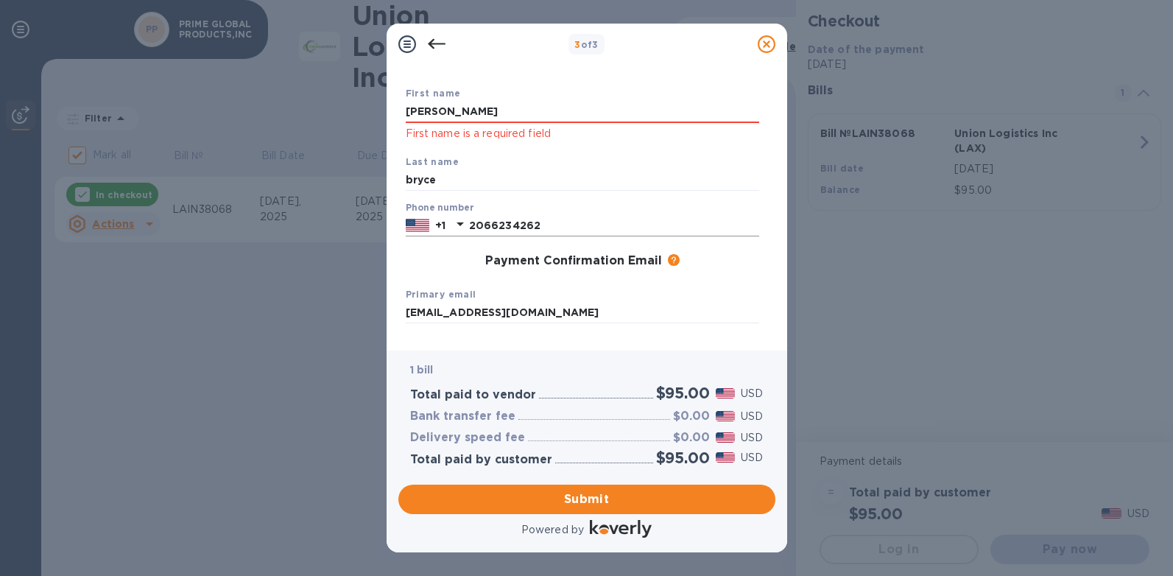
click at [632, 223] on input "2066234262" at bounding box center [614, 225] width 290 height 22
click at [648, 177] on input "bryce" at bounding box center [582, 180] width 353 height 22
click at [683, 157] on div "Last name [PERSON_NAME]" at bounding box center [582, 172] width 365 height 49
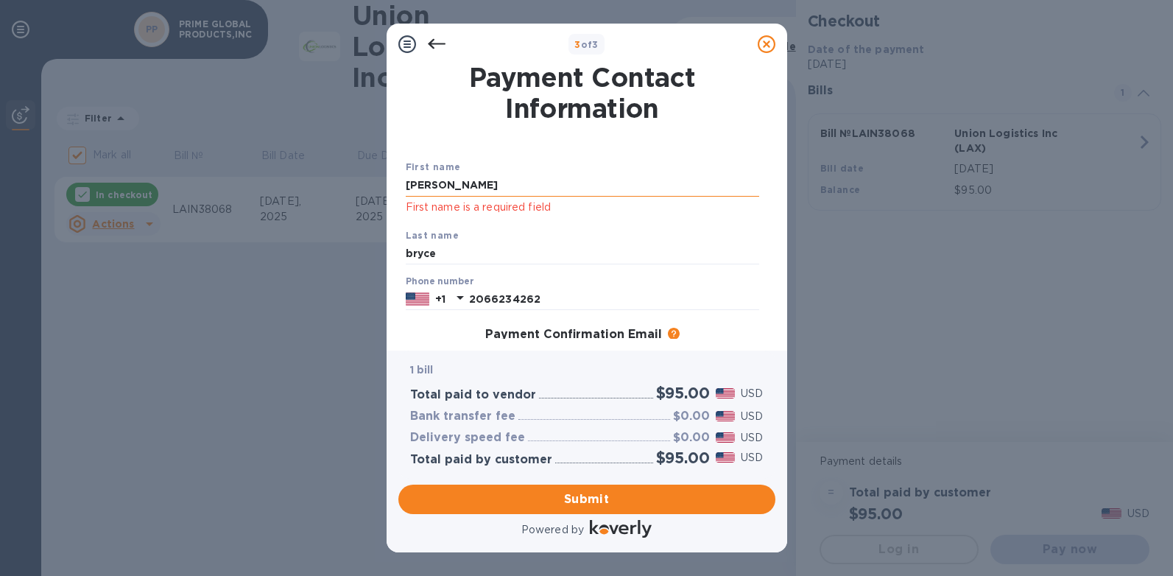
click at [606, 186] on input "[PERSON_NAME]" at bounding box center [582, 185] width 353 height 22
type input "[PERSON_NAME]"
click at [436, 135] on div "First name [PERSON_NAME] First name is a required field Last name [PERSON_NAME]…" at bounding box center [582, 316] width 359 height 367
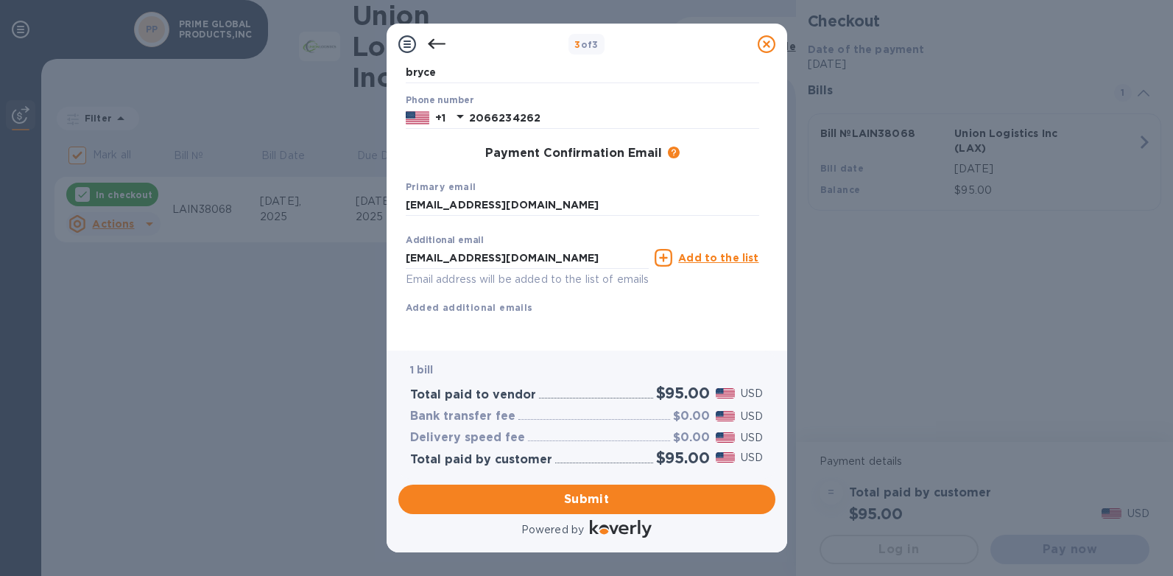
click at [599, 518] on div at bounding box center [621, 530] width 68 height 27
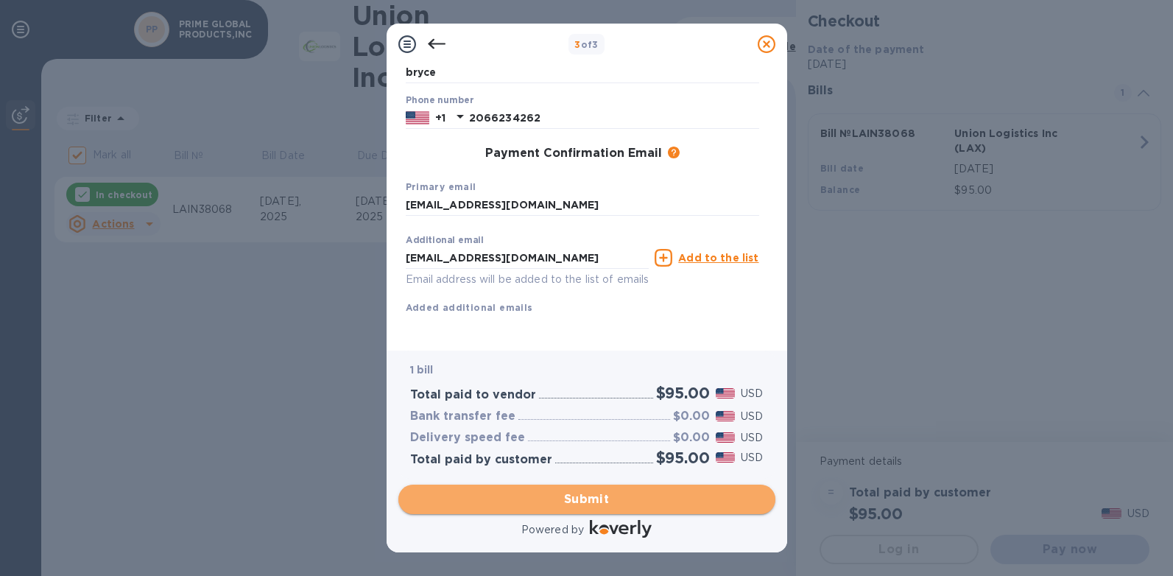
click at [600, 495] on span "Submit" at bounding box center [586, 499] width 353 height 18
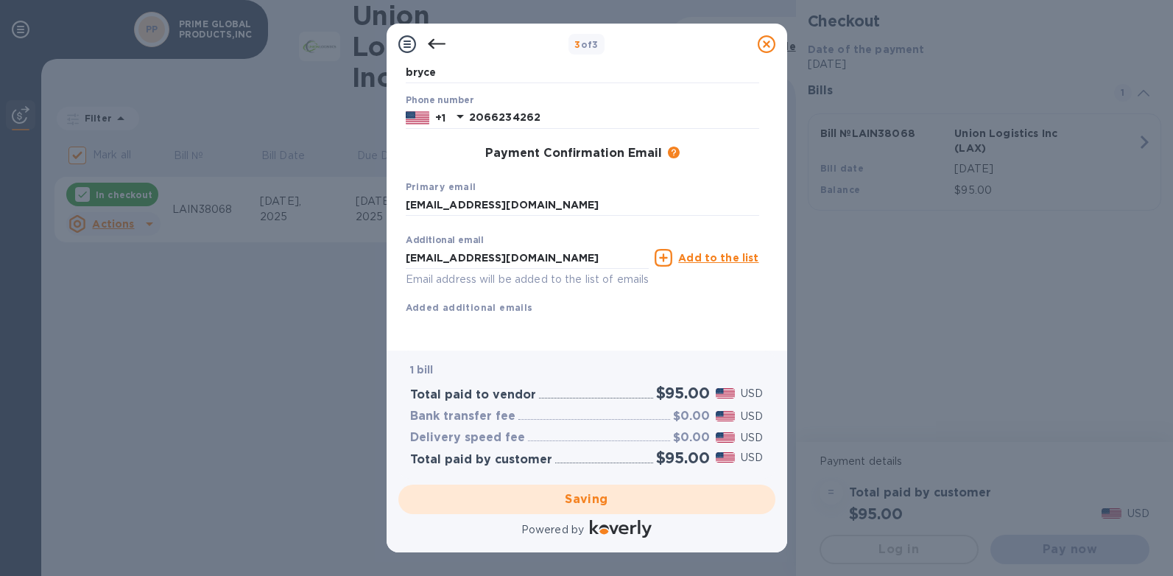
click at [599, 351] on div "1 bill Total paid to vendor $95.00 USD Bank transfer fee $0.00 USD Delivery spe…" at bounding box center [586, 413] width 377 height 127
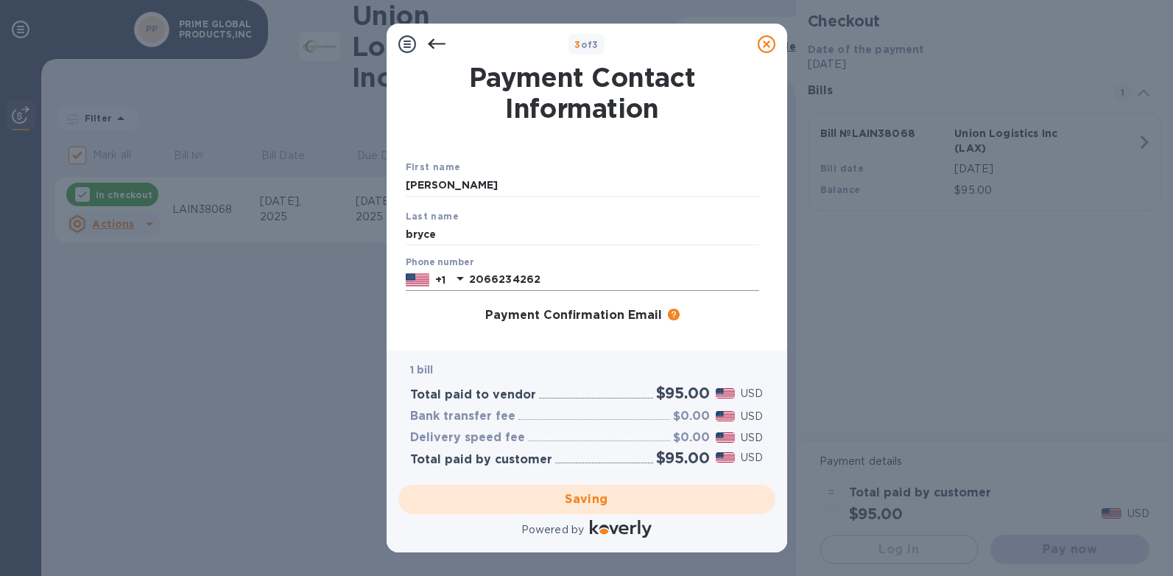
scroll to position [179, 0]
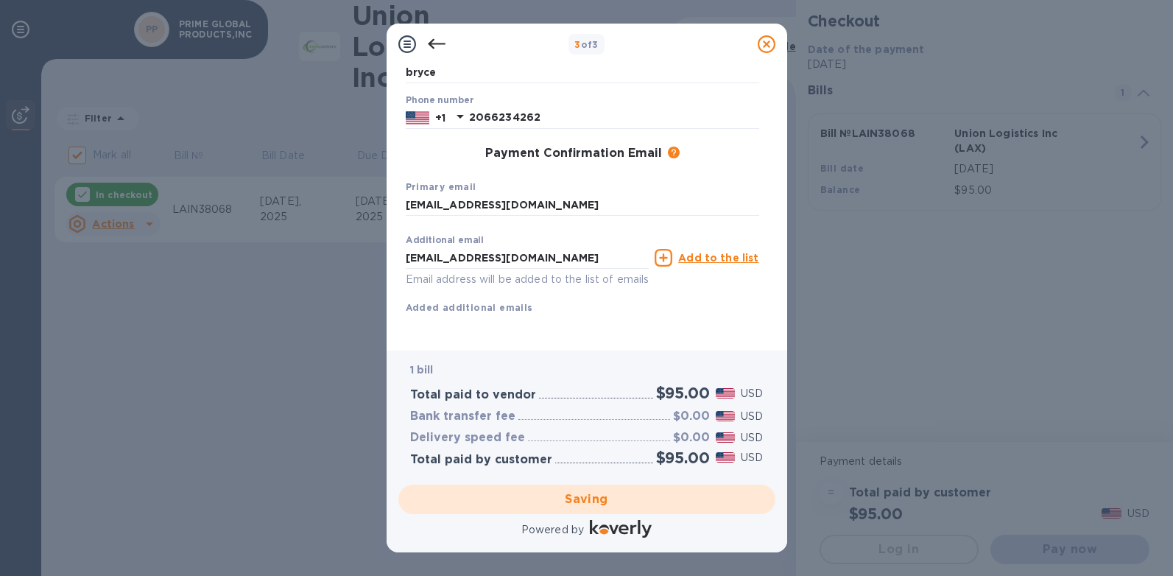
checkbox input "false"
